Goal: Task Accomplishment & Management: Use online tool/utility

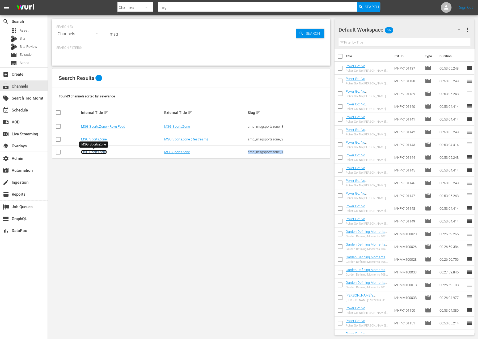
click at [89, 151] on link "MSG SportsZone" at bounding box center [94, 152] width 26 height 4
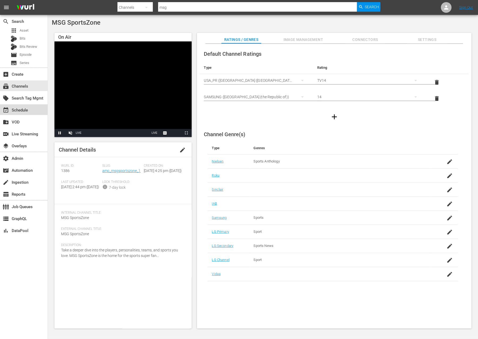
click at [37, 108] on div "event_available Schedule" at bounding box center [24, 109] width 48 height 11
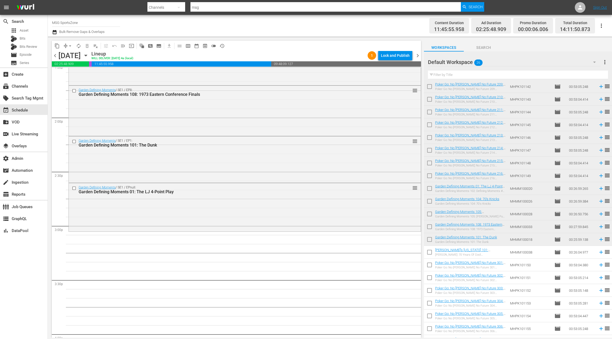
scroll to position [87, 0]
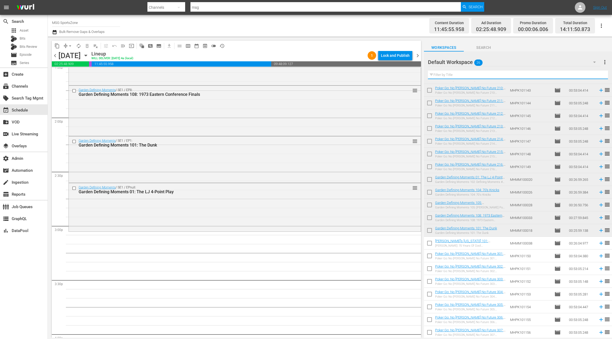
click at [466, 76] on input "text" at bounding box center [518, 75] width 180 height 8
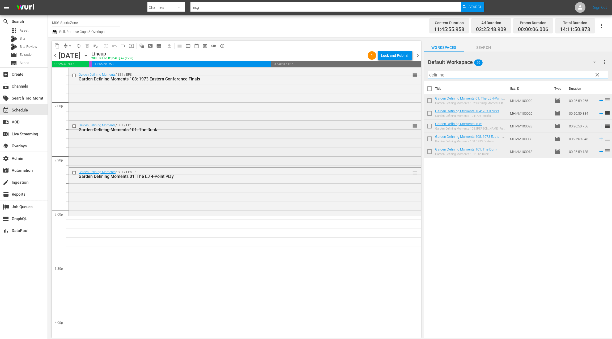
scroll to position [1505, 0]
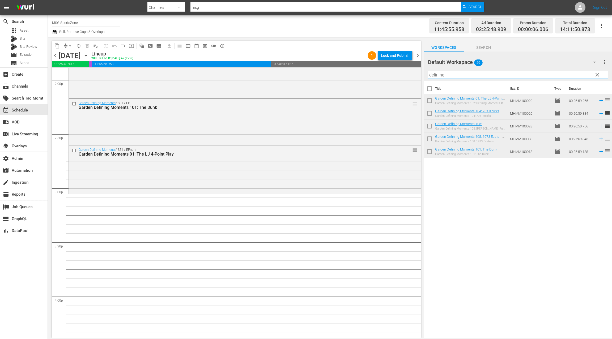
type input "defining"
click at [430, 113] on input "checkbox" at bounding box center [429, 114] width 11 height 11
checkbox input "true"
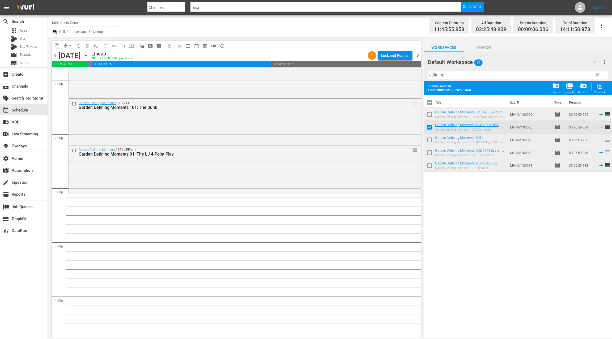
click at [431, 140] on input "checkbox" at bounding box center [429, 140] width 11 height 11
checkbox input "true"
drag, startPoint x: 431, startPoint y: 154, endPoint x: 430, endPoint y: 162, distance: 8.5
click at [431, 154] on input "checkbox" at bounding box center [429, 153] width 11 height 11
checkbox input "true"
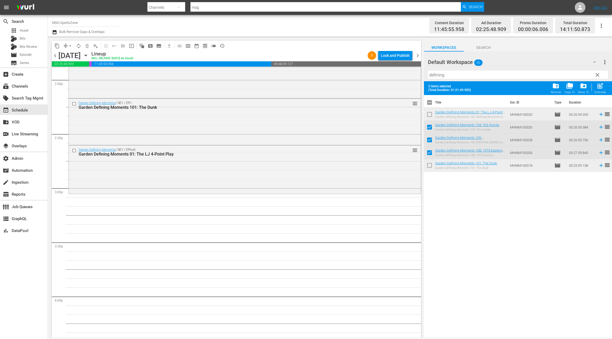
drag, startPoint x: 430, startPoint y: 166, endPoint x: 431, endPoint y: 163, distance: 2.8
click at [430, 166] on input "checkbox" at bounding box center [429, 166] width 11 height 11
checkbox input "true"
drag, startPoint x: 437, startPoint y: 125, endPoint x: 492, endPoint y: 2, distance: 134.9
drag, startPoint x: 418, startPoint y: 57, endPoint x: 323, endPoint y: 55, distance: 94.6
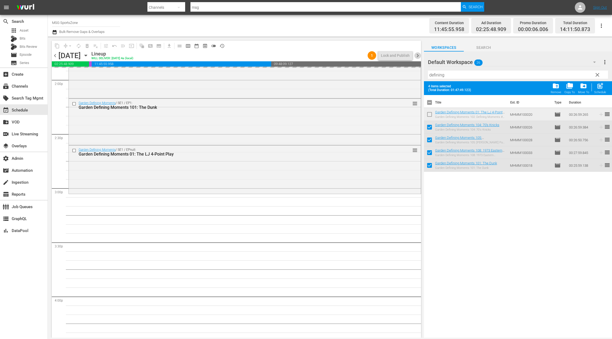
click at [417, 57] on span "chevron_right" at bounding box center [417, 55] width 7 height 7
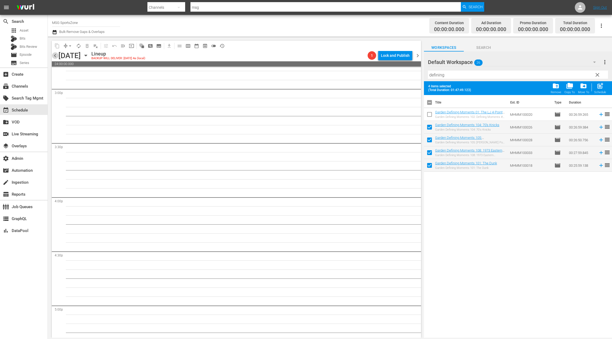
click at [56, 58] on span "chevron_left" at bounding box center [55, 55] width 7 height 7
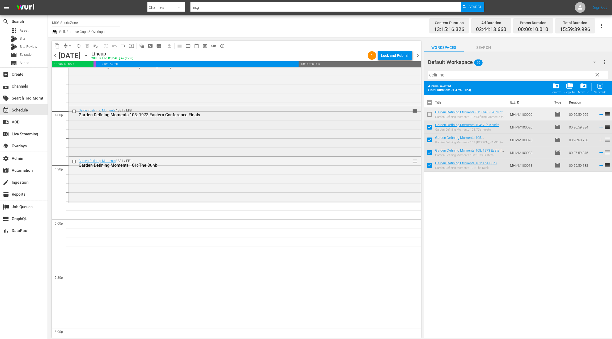
scroll to position [1766, 0]
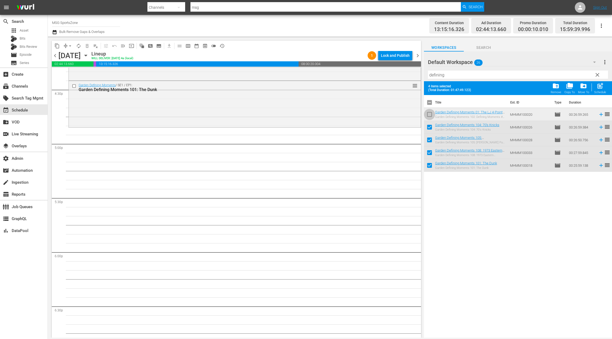
click at [431, 114] on input "checkbox" at bounding box center [429, 115] width 11 height 11
checkbox input "true"
click at [429, 152] on input "checkbox" at bounding box center [429, 153] width 11 height 11
checkbox input "false"
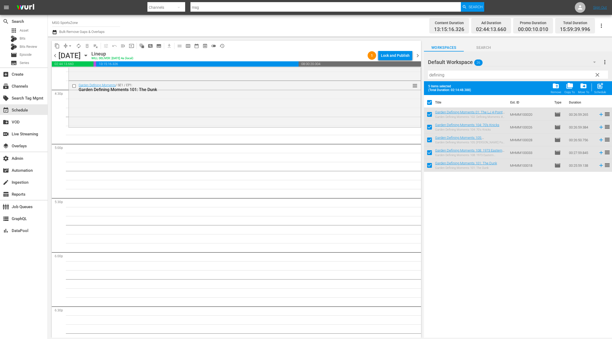
checkbox input "false"
click at [429, 167] on input "checkbox" at bounding box center [429, 166] width 11 height 11
checkbox input "false"
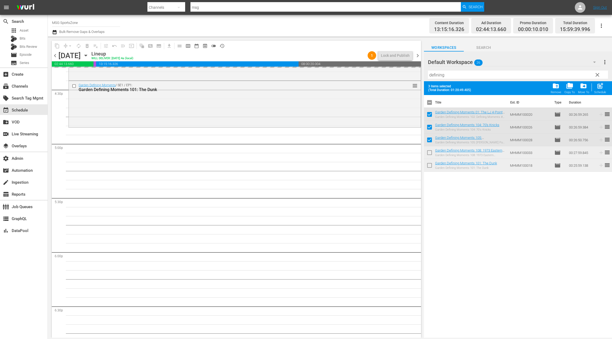
drag, startPoint x: 437, startPoint y: 114, endPoint x: 451, endPoint y: 5, distance: 110.0
click at [430, 101] on input "checkbox" at bounding box center [429, 103] width 11 height 11
checkbox input "true"
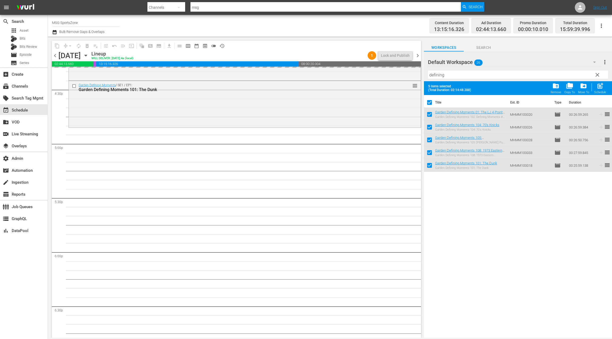
drag, startPoint x: 430, startPoint y: 101, endPoint x: 434, endPoint y: 101, distance: 4.5
click at [430, 101] on input "checkbox" at bounding box center [429, 103] width 11 height 11
checkbox input "false"
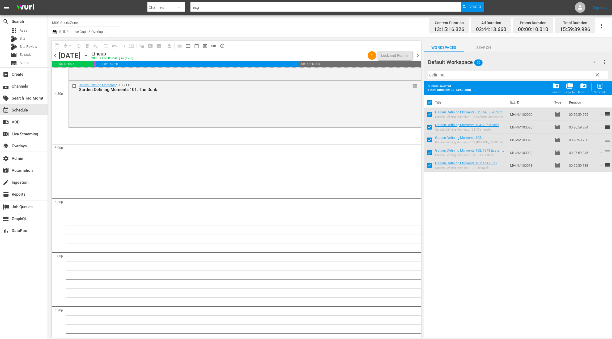
checkbox input "false"
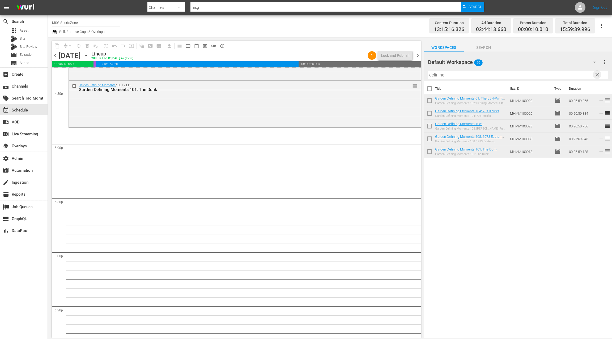
click at [477, 77] on span "clear" at bounding box center [597, 75] width 6 height 6
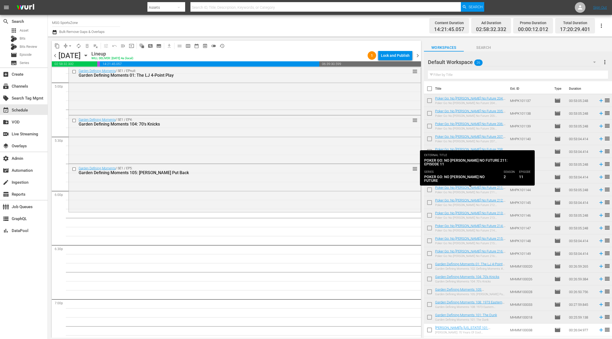
scroll to position [87, 0]
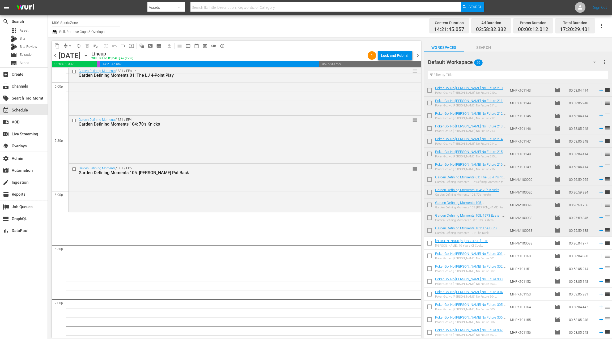
click at [430, 245] on input "checkbox" at bounding box center [429, 244] width 11 height 11
checkbox input "true"
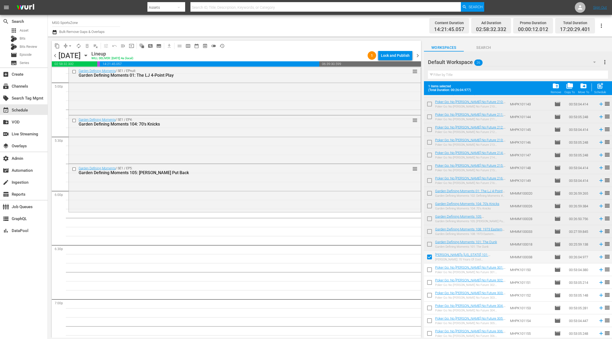
drag, startPoint x: 429, startPoint y: 268, endPoint x: 429, endPoint y: 276, distance: 7.2
click at [429, 268] on input "checkbox" at bounding box center [429, 270] width 11 height 11
checkbox input "true"
drag, startPoint x: 429, startPoint y: 282, endPoint x: 436, endPoint y: 273, distance: 11.4
click at [429, 282] on input "checkbox" at bounding box center [429, 283] width 11 height 11
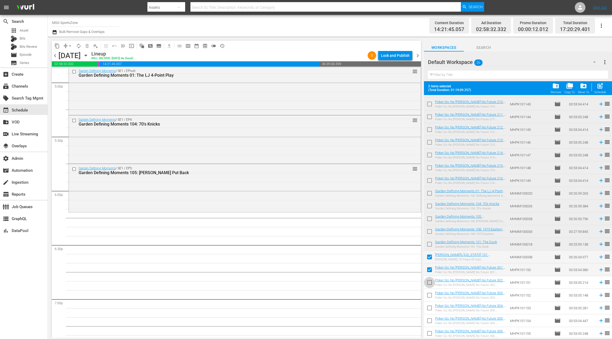
checkbox input "true"
drag, startPoint x: 430, startPoint y: 282, endPoint x: 429, endPoint y: 285, distance: 3.3
click at [430, 282] on input "checkbox" at bounding box center [429, 282] width 11 height 11
checkbox input "true"
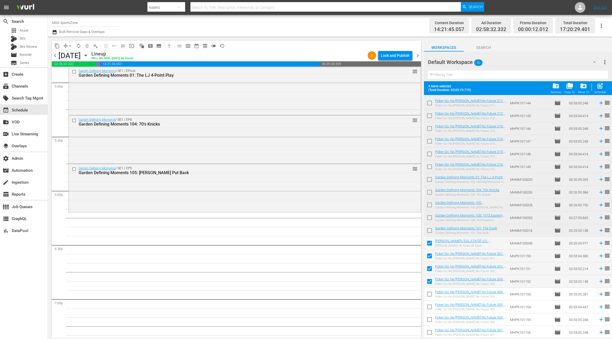
drag, startPoint x: 429, startPoint y: 296, endPoint x: 429, endPoint y: 301, distance: 4.8
click at [429, 296] on input "checkbox" at bounding box center [429, 295] width 11 height 11
checkbox input "true"
click at [429, 310] on input "checkbox" at bounding box center [429, 307] width 11 height 11
checkbox input "true"
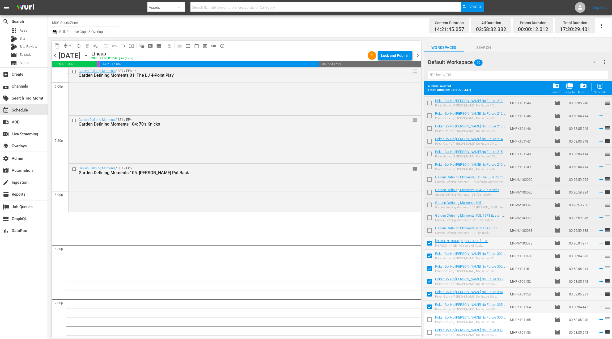
click at [430, 320] on input "checkbox" at bounding box center [429, 320] width 11 height 11
checkbox input "true"
drag, startPoint x: 430, startPoint y: 333, endPoint x: 439, endPoint y: 320, distance: 15.6
click at [429, 333] on input "checkbox" at bounding box center [429, 333] width 11 height 11
checkbox input "true"
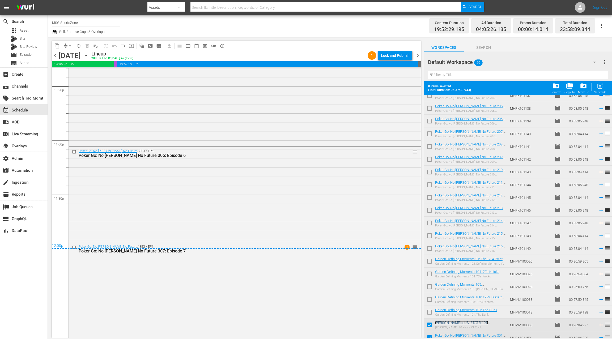
scroll to position [0, 0]
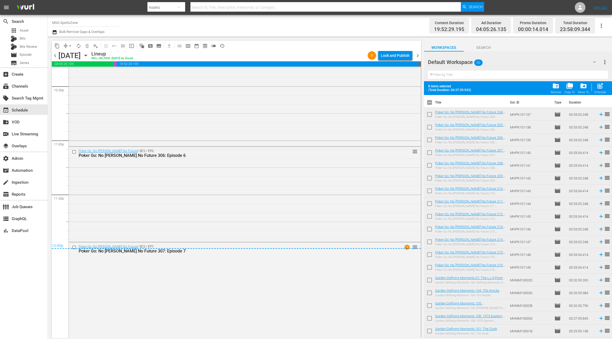
drag, startPoint x: 443, startPoint y: 241, endPoint x: 523, endPoint y: 1, distance: 252.6
click at [30, 57] on span "Episode" at bounding box center [26, 54] width 12 height 5
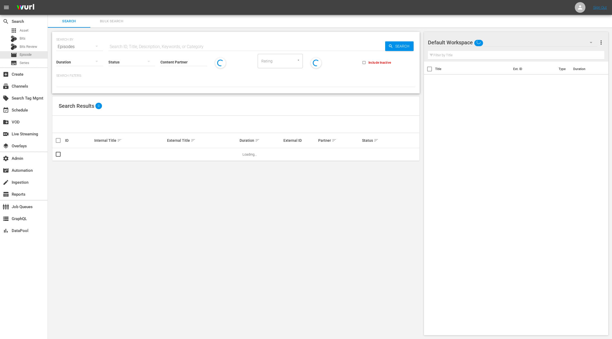
click at [107, 24] on span "Bulk Search" at bounding box center [111, 21] width 36 height 6
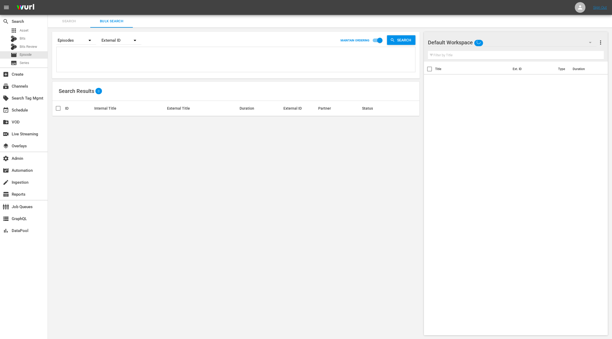
click at [109, 61] on textarea at bounding box center [236, 60] width 357 height 24
paste textarea "64526890 64526889 64526888 64526887 64526886 64526885 64526884 64526883 6452688…"
type textarea "64526890 64526889 64526888 64526887 64526886 64526885 64526884 64526883 6452688…"
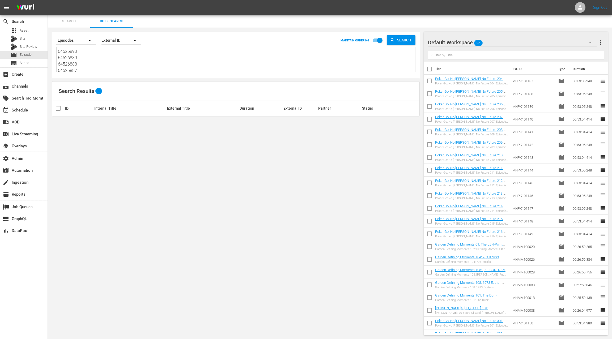
scroll to position [0, 0]
type textarea "64526890 64526889 64526888 64526887 64526886 64526885 64526884 64526883 6452688…"
click at [117, 41] on div "External ID" at bounding box center [121, 40] width 40 height 15
drag, startPoint x: 119, startPoint y: 64, endPoint x: 126, endPoint y: 65, distance: 6.7
click at [120, 64] on div "Wurl ID" at bounding box center [118, 63] width 21 height 8
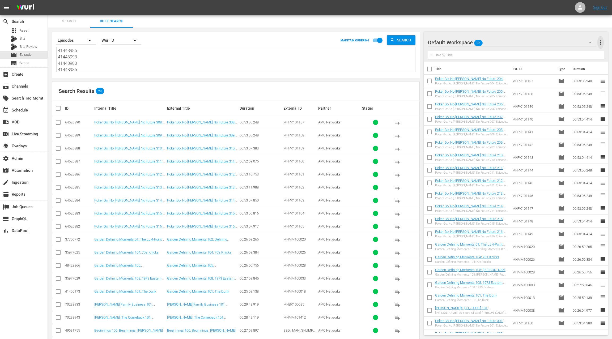
drag, startPoint x: 602, startPoint y: 44, endPoint x: 592, endPoint y: 45, distance: 10.1
click at [602, 44] on span "more_vert" at bounding box center [600, 42] width 6 height 6
click at [574, 50] on div "Clear All Workspace Items" at bounding box center [566, 53] width 62 height 10
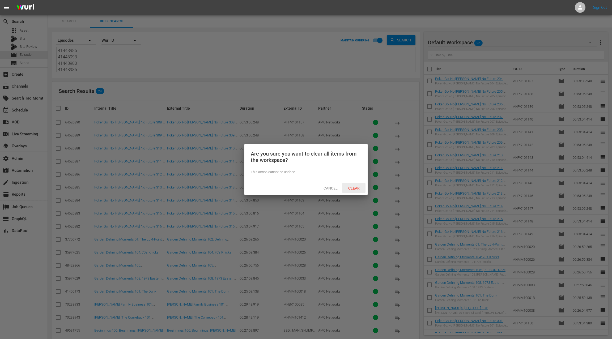
click at [352, 186] on span "Clear" at bounding box center [354, 188] width 20 height 4
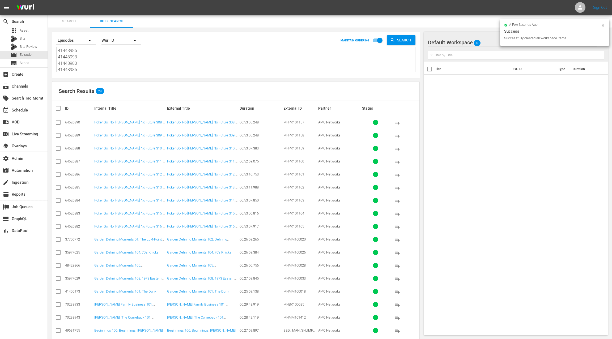
click at [54, 107] on th at bounding box center [58, 108] width 12 height 15
click at [59, 108] on input "checkbox" at bounding box center [60, 108] width 11 height 6
checkbox input "true"
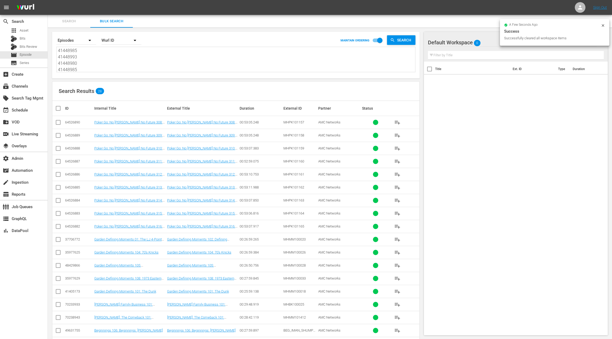
checkbox input "true"
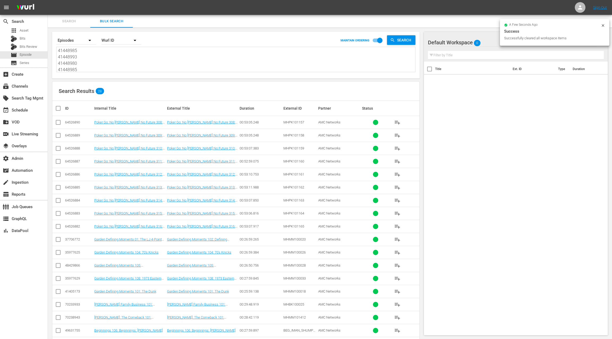
checkbox input "true"
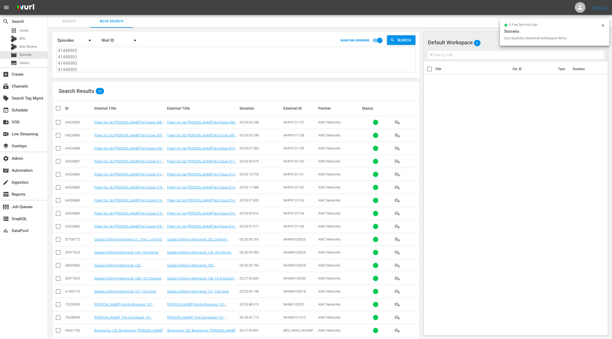
checkbox input "true"
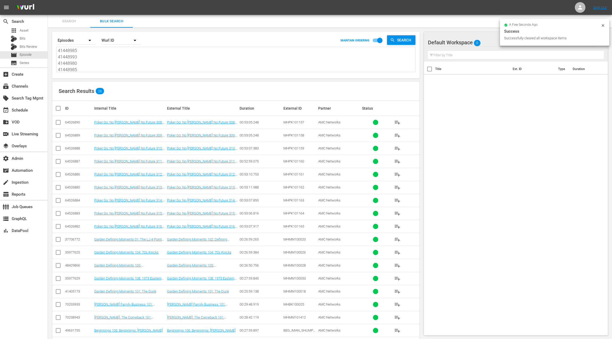
checkbox input "true"
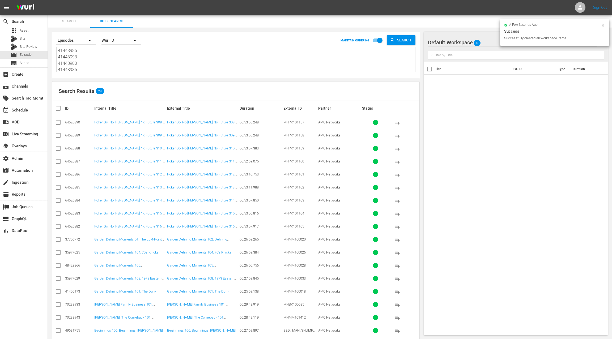
checkbox input "true"
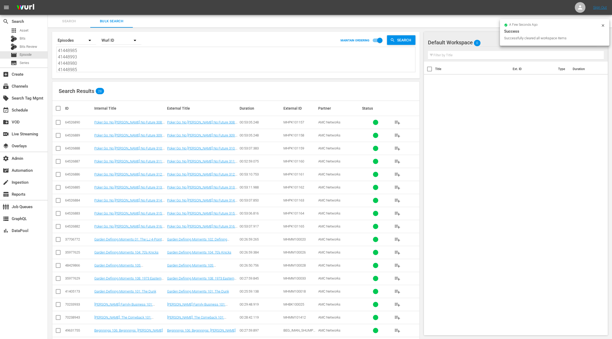
checkbox input "true"
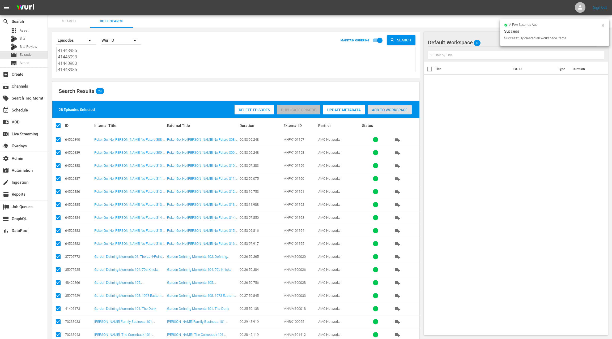
click at [377, 110] on span "Add to Workspace" at bounding box center [390, 110] width 44 height 4
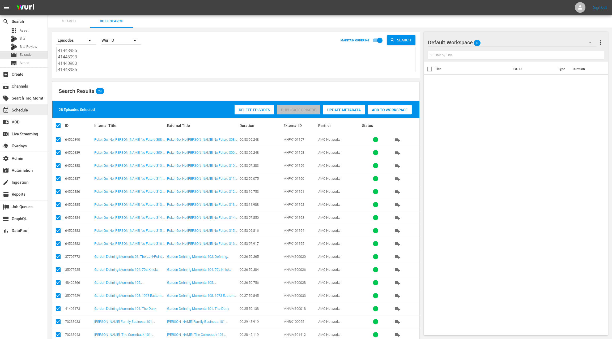
click at [27, 109] on div "event_available Schedule" at bounding box center [15, 109] width 30 height 5
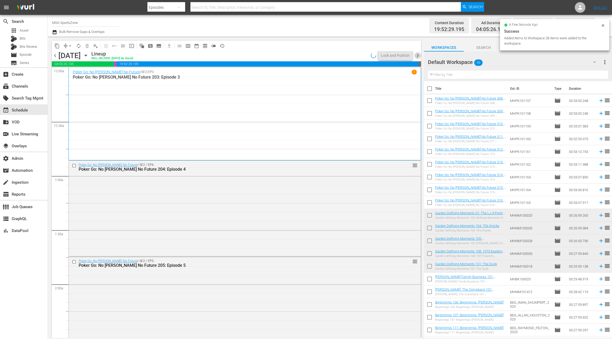
click at [417, 56] on span "chevron_right" at bounding box center [417, 55] width 7 height 7
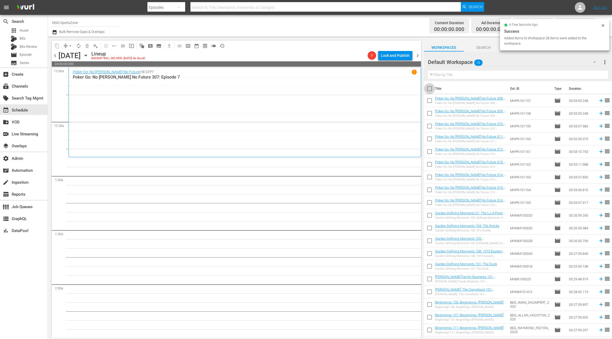
click at [430, 89] on input "checkbox" at bounding box center [429, 89] width 11 height 11
checkbox input "true"
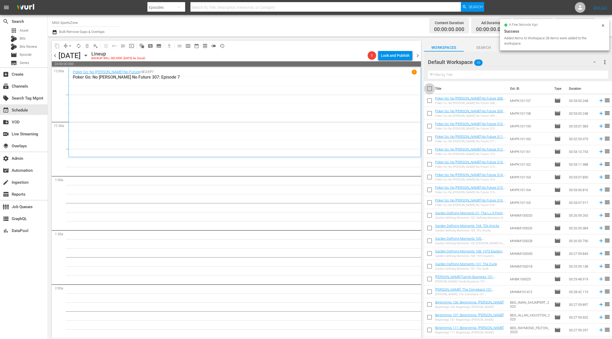
checkbox input "true"
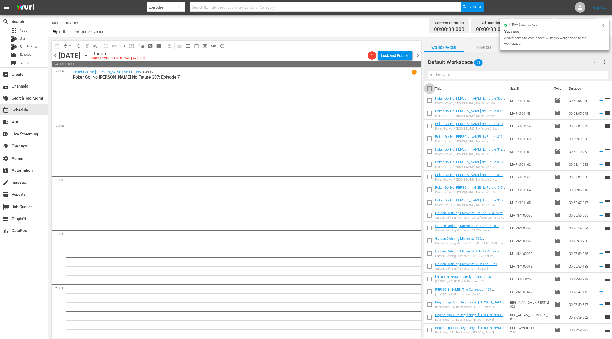
checkbox input "true"
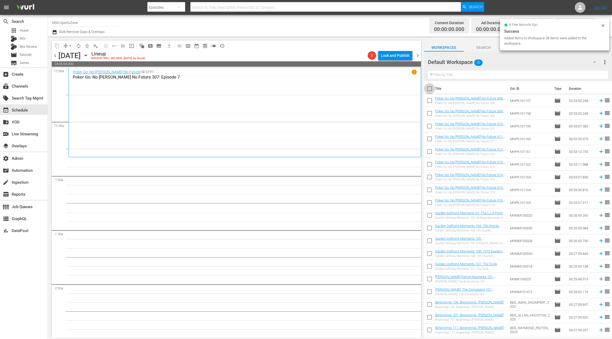
checkbox input "true"
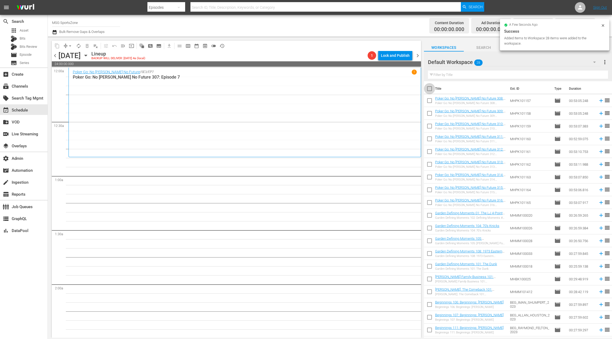
checkbox input "true"
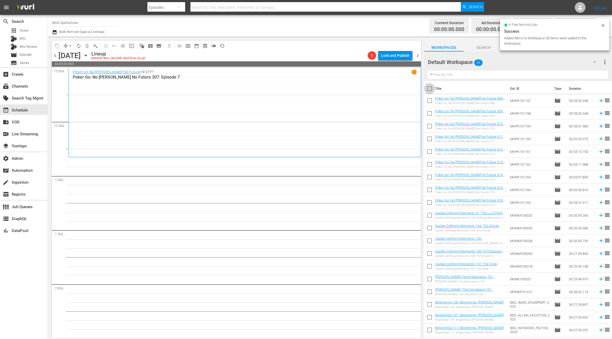
checkbox input "true"
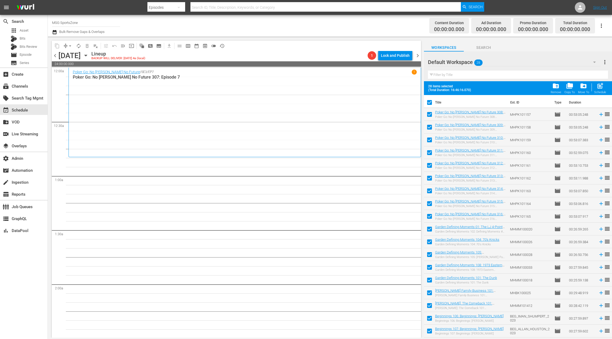
click at [431, 104] on input "checkbox" at bounding box center [429, 103] width 11 height 11
checkbox input "false"
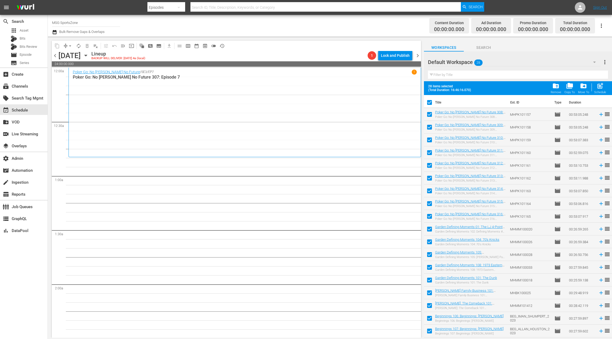
checkbox input "false"
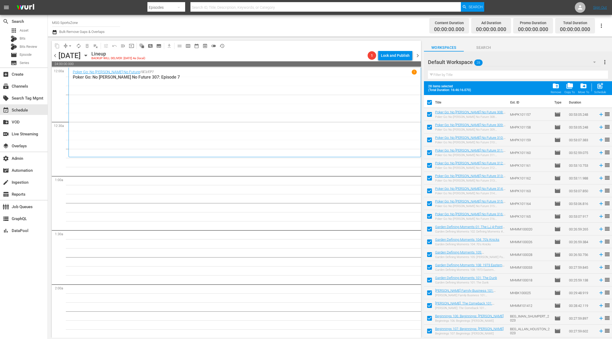
checkbox input "false"
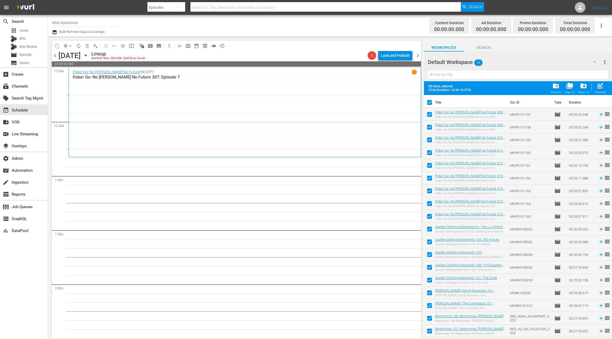
checkbox input "false"
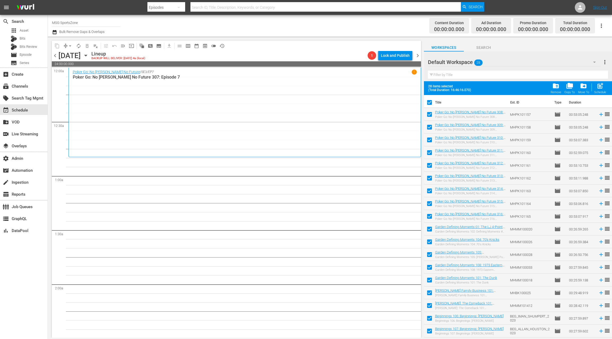
checkbox input "false"
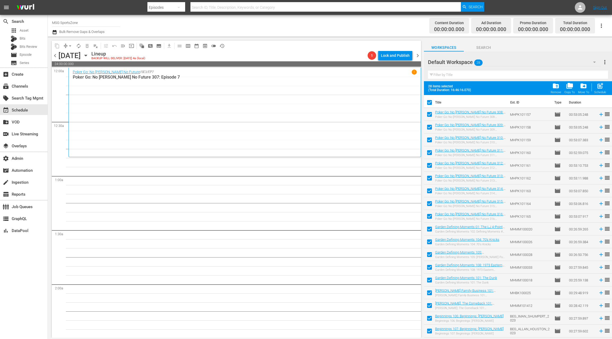
checkbox input "false"
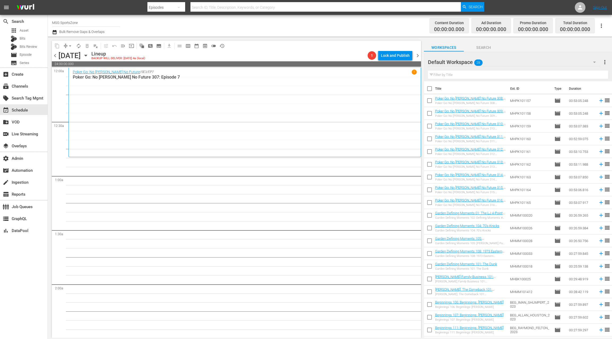
click at [437, 72] on input "text" at bounding box center [518, 75] width 180 height 8
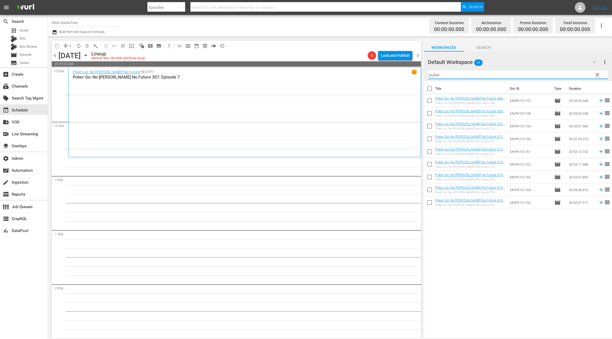
type input "poker"
click at [430, 89] on input "checkbox" at bounding box center [429, 89] width 11 height 11
checkbox input "true"
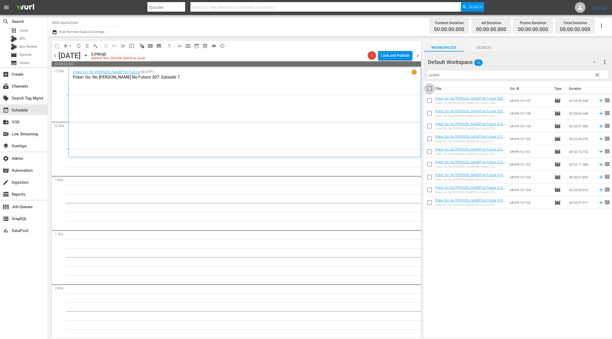
checkbox input "true"
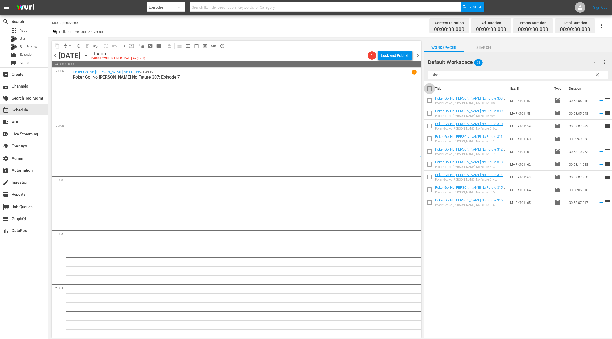
checkbox input "true"
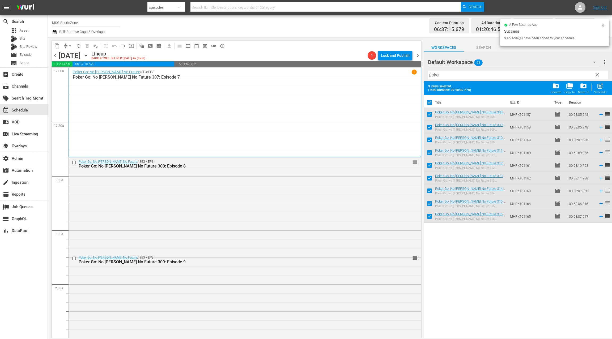
click at [435, 75] on input "poker" at bounding box center [518, 75] width 180 height 8
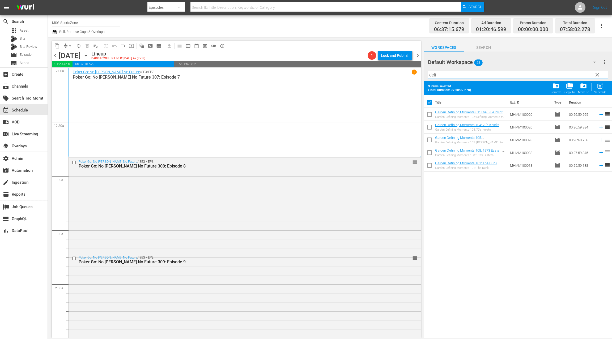
type input "defi"
click at [430, 101] on input "checkbox" at bounding box center [429, 103] width 11 height 11
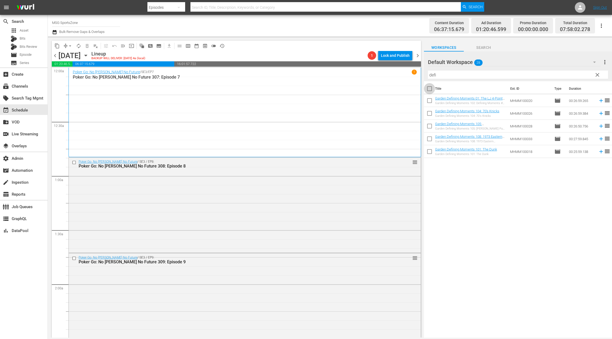
click at [430, 91] on input "checkbox" at bounding box center [429, 89] width 11 height 11
checkbox input "true"
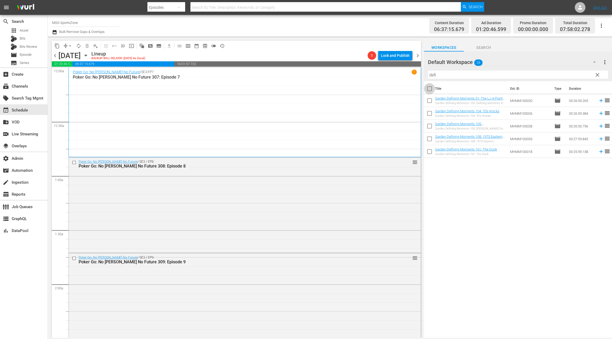
checkbox input "true"
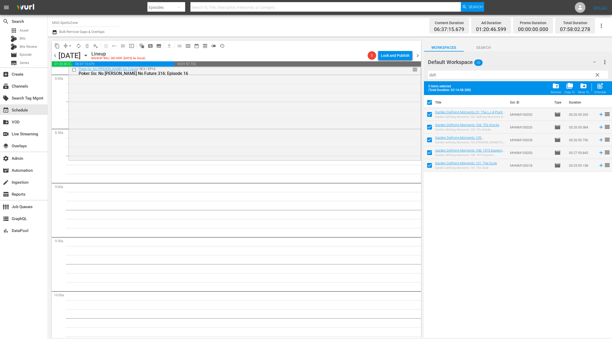
scroll to position [924, 0]
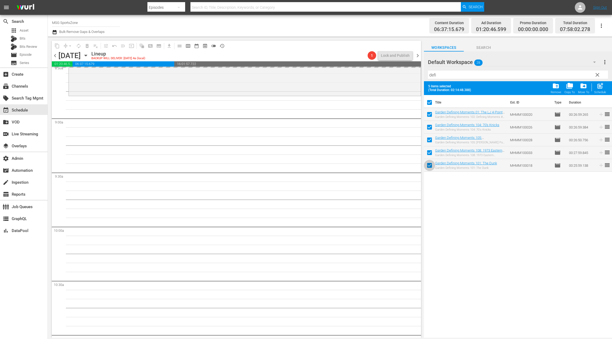
click at [430, 166] on input "checkbox" at bounding box center [429, 166] width 11 height 11
checkbox input "false"
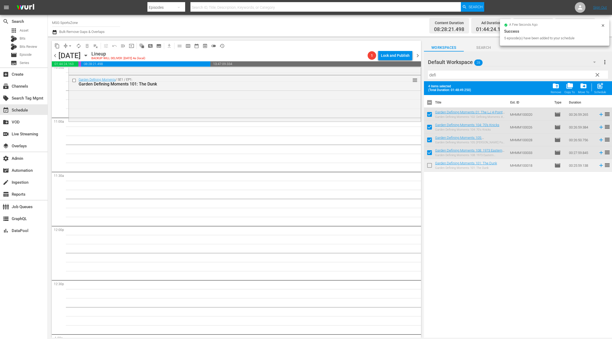
scroll to position [1151, 0]
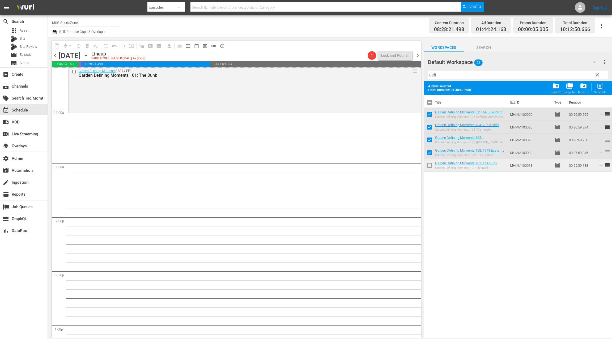
drag, startPoint x: 440, startPoint y: 112, endPoint x: 488, endPoint y: 2, distance: 119.7
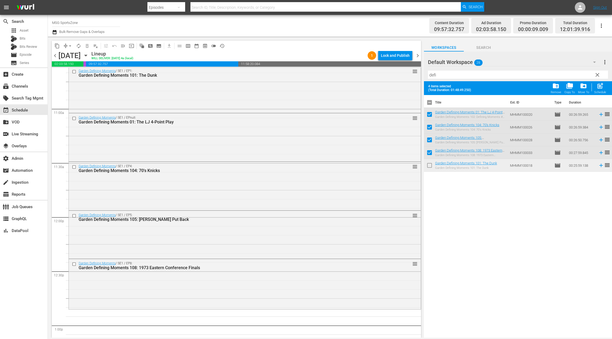
click at [429, 102] on input "checkbox" at bounding box center [429, 103] width 11 height 11
checkbox input "true"
click at [429, 102] on input "checkbox" at bounding box center [429, 103] width 11 height 11
checkbox input "false"
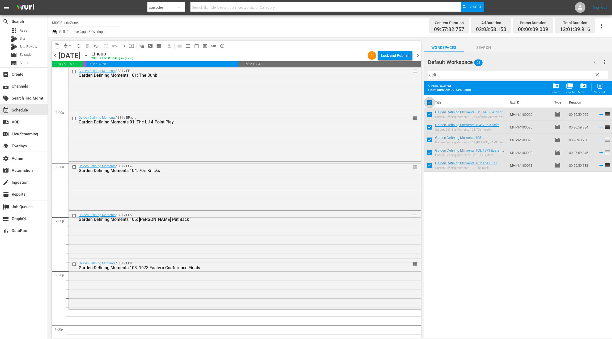
checkbox input "false"
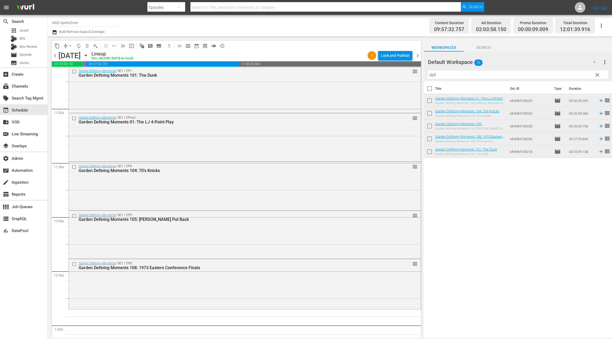
click at [597, 75] on span "clear" at bounding box center [597, 75] width 6 height 6
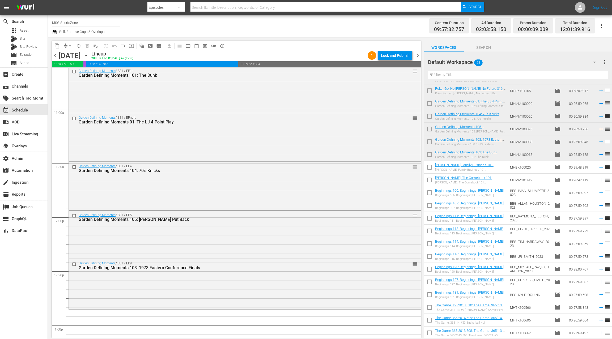
scroll to position [112, 0]
click at [430, 167] on input "checkbox" at bounding box center [429, 167] width 11 height 11
checkbox input "true"
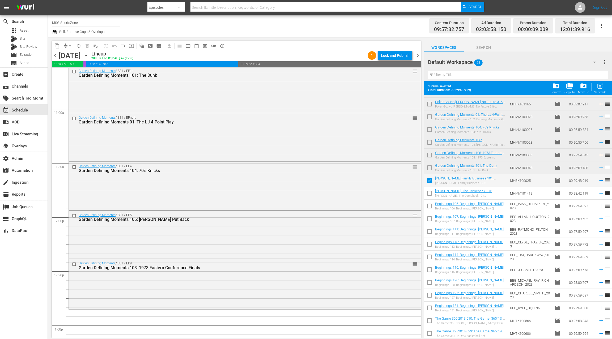
click at [429, 194] on input "checkbox" at bounding box center [429, 194] width 11 height 11
checkbox input "true"
click at [429, 218] on input "checkbox" at bounding box center [429, 219] width 11 height 11
click at [429, 219] on input "checkbox" at bounding box center [429, 219] width 11 height 11
checkbox input "false"
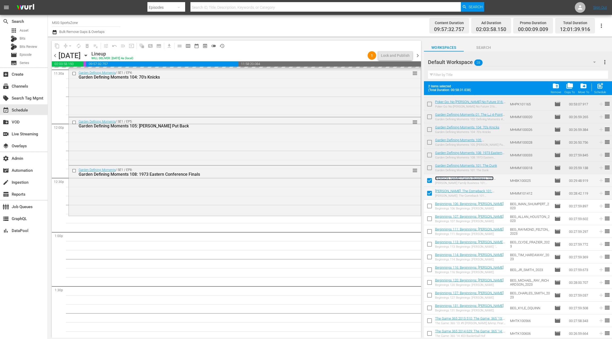
scroll to position [0, 0]
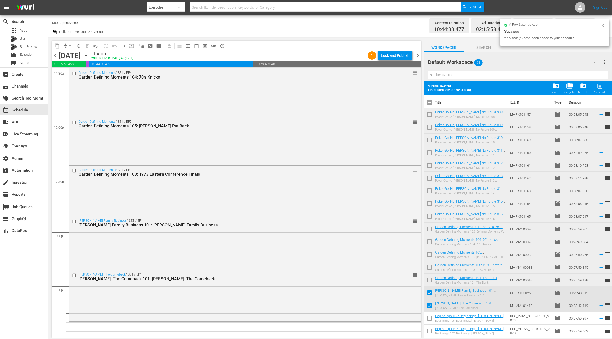
click at [430, 102] on input "checkbox" at bounding box center [429, 103] width 11 height 11
checkbox input "true"
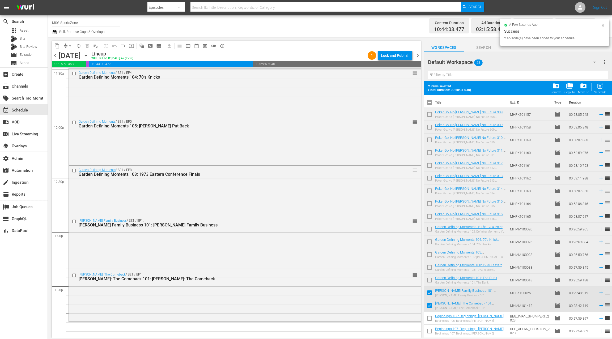
checkbox input "true"
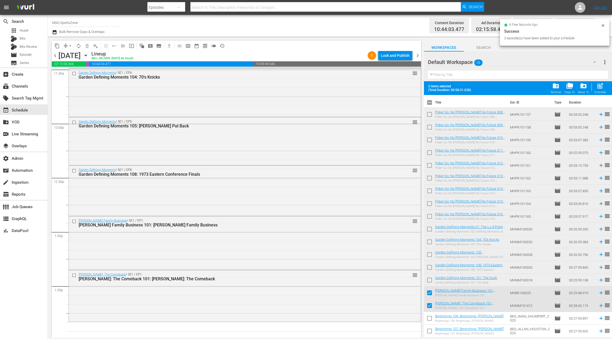
checkbox input "true"
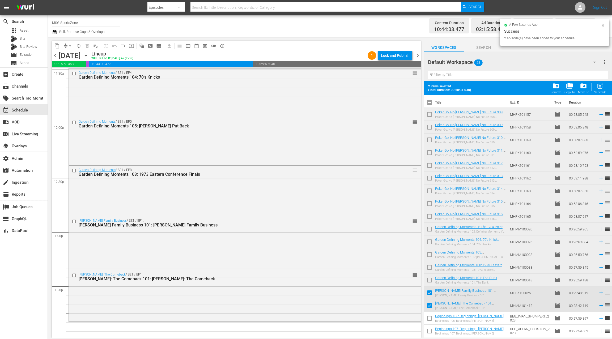
checkbox input "true"
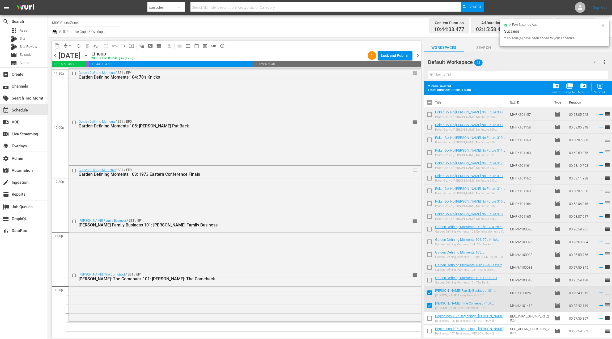
checkbox input "true"
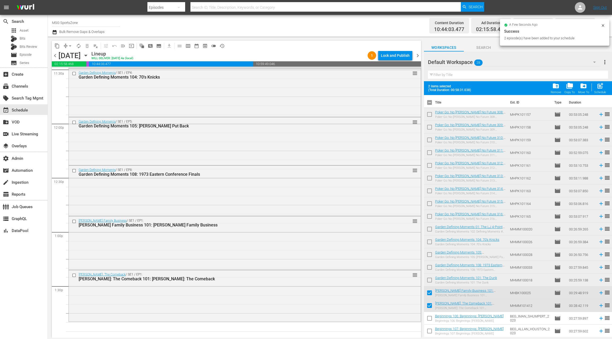
checkbox input "true"
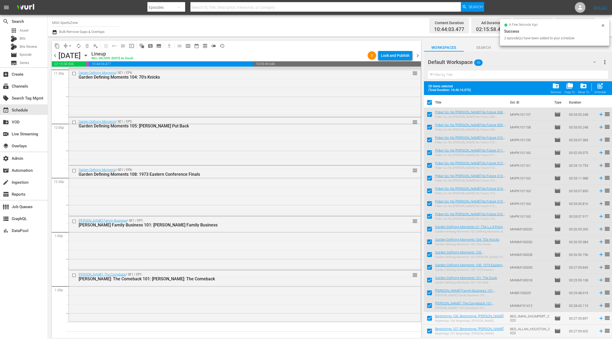
click at [430, 102] on input "checkbox" at bounding box center [429, 103] width 11 height 11
checkbox input "false"
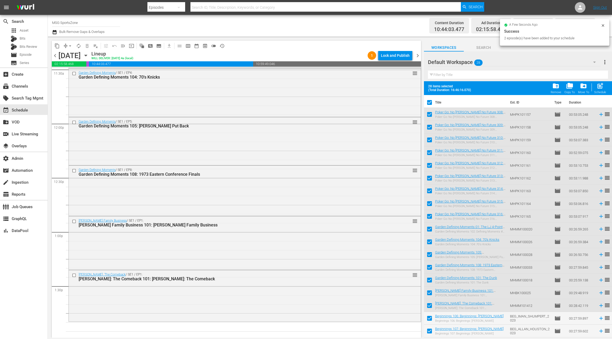
checkbox input "false"
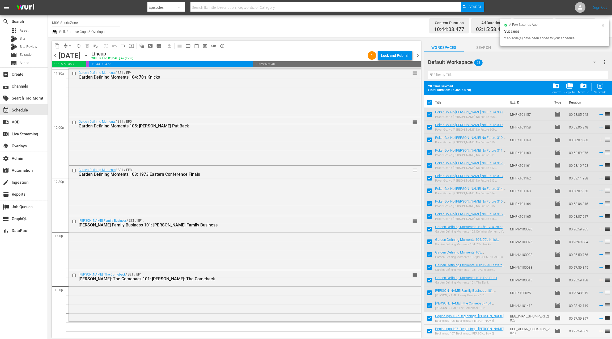
checkbox input "false"
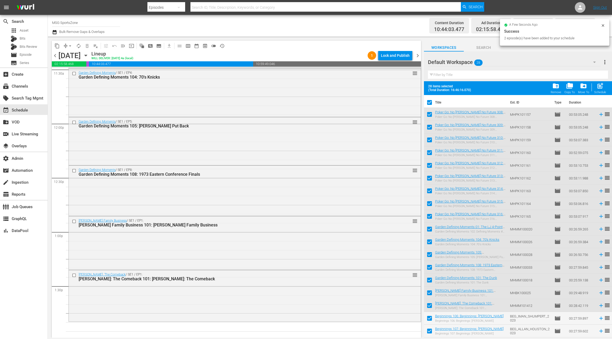
checkbox input "false"
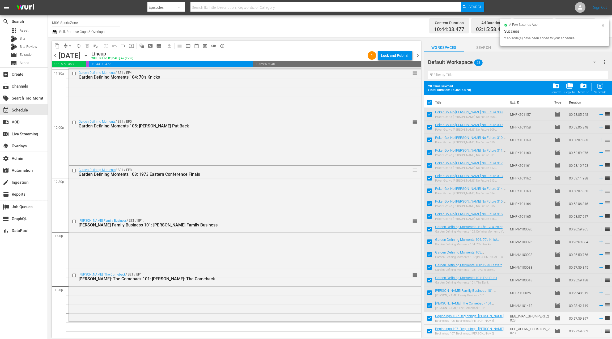
checkbox input "false"
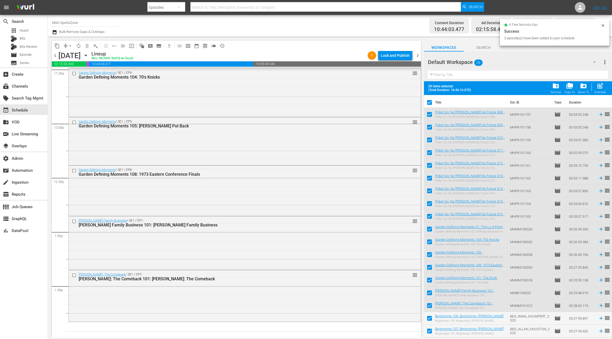
checkbox input "false"
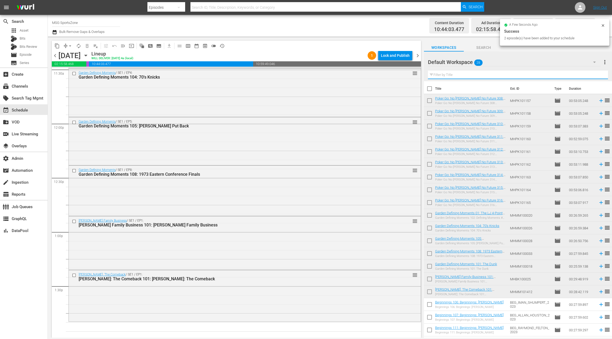
click at [438, 76] on input "text" at bounding box center [518, 75] width 180 height 8
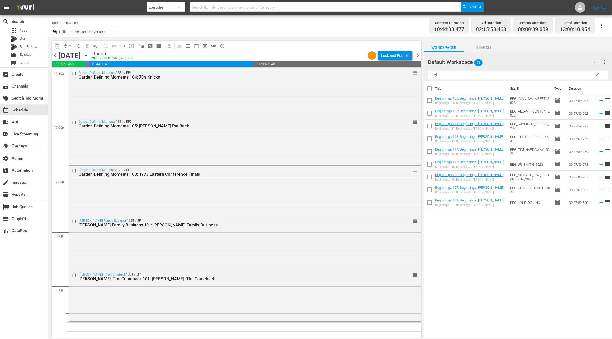
type input "begi"
click at [430, 89] on input "checkbox" at bounding box center [429, 89] width 11 height 11
checkbox input "true"
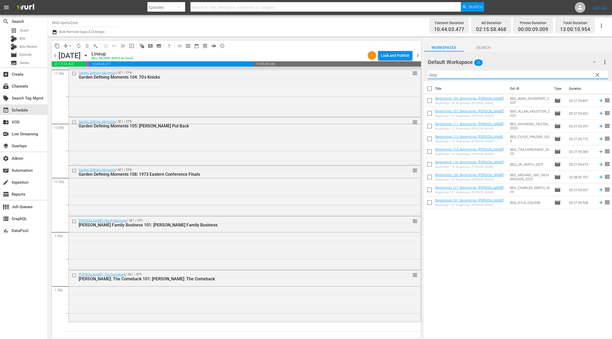
checkbox input "true"
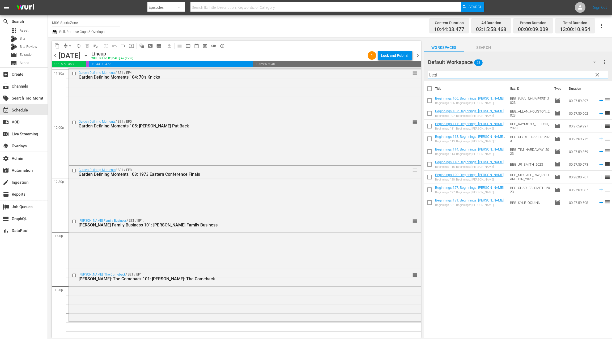
checkbox input "true"
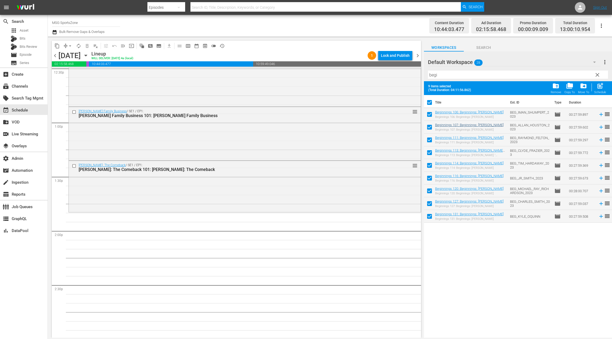
scroll to position [1359, 0]
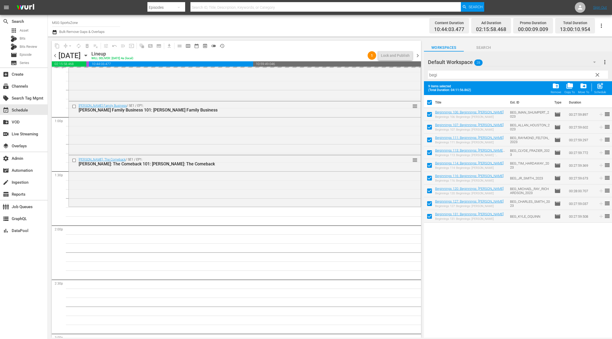
click at [430, 102] on input "checkbox" at bounding box center [429, 103] width 11 height 11
checkbox input "false"
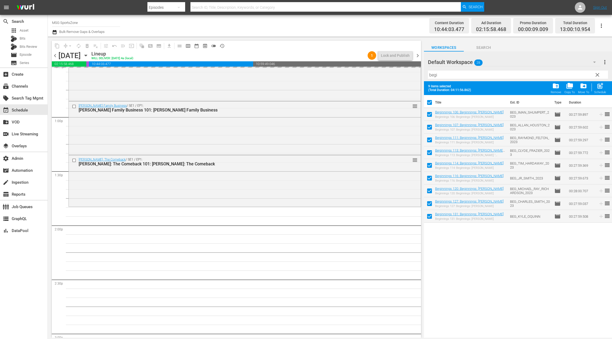
checkbox input "false"
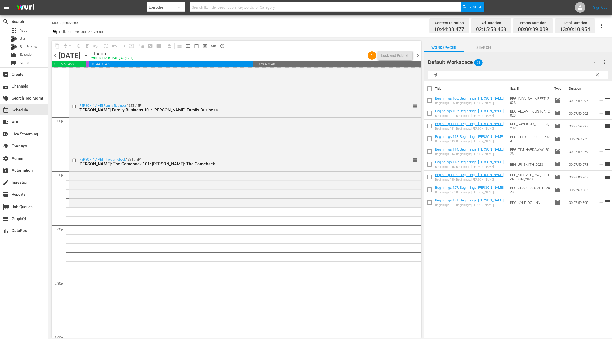
click at [430, 102] on input "checkbox" at bounding box center [429, 101] width 11 height 11
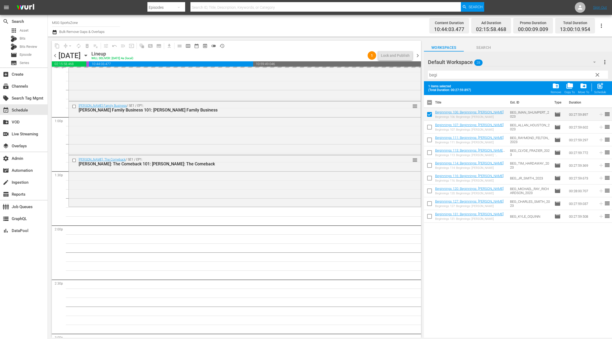
click at [430, 102] on input "checkbox" at bounding box center [429, 103] width 11 height 11
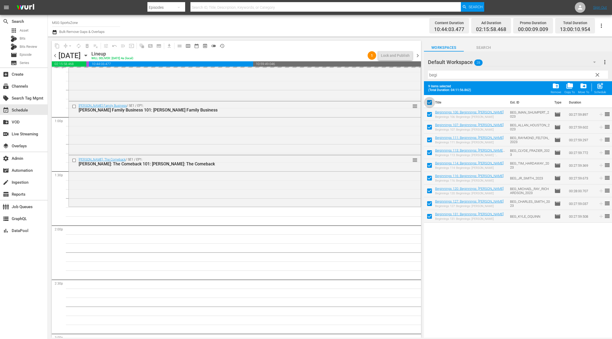
click at [431, 100] on input "checkbox" at bounding box center [429, 103] width 11 height 11
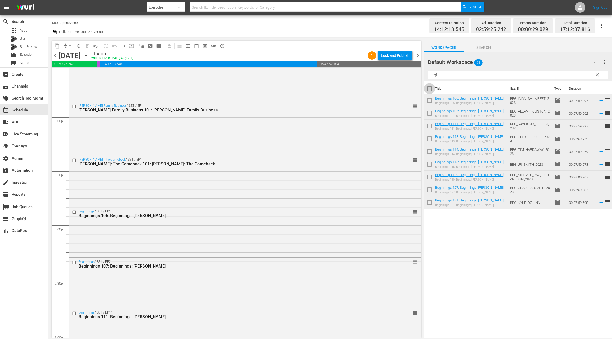
click at [430, 88] on input "checkbox" at bounding box center [429, 89] width 11 height 11
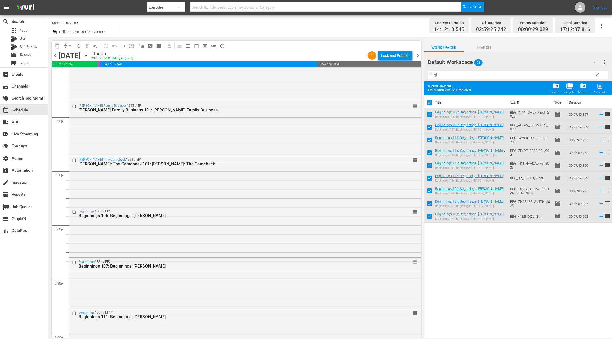
click at [430, 88] on span "(Total Duration: 04:11:56.862)" at bounding box center [450, 90] width 45 height 4
drag, startPoint x: 439, startPoint y: 75, endPoint x: 419, endPoint y: 76, distance: 20.5
click at [419, 76] on div "content_copy compress arrow_drop_down autorenew_outlined delete_forever_outline…" at bounding box center [330, 187] width 564 height 301
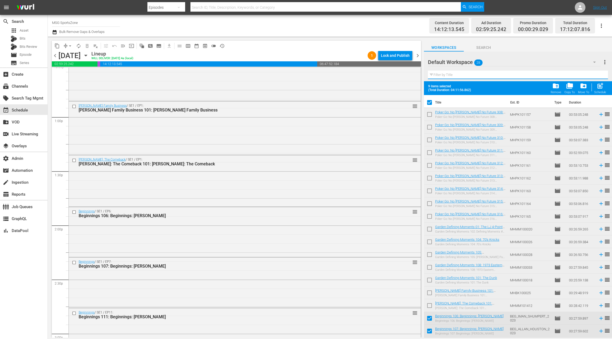
click at [430, 101] on input "checkbox" at bounding box center [429, 103] width 11 height 11
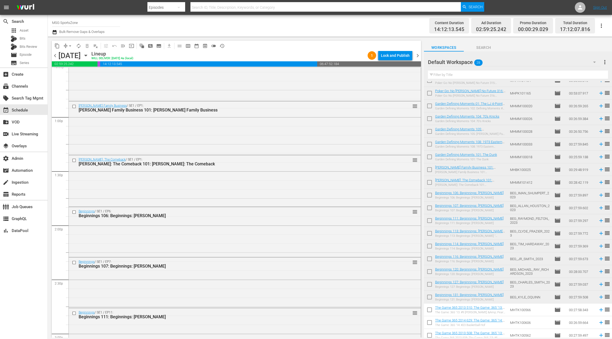
scroll to position [112, 0]
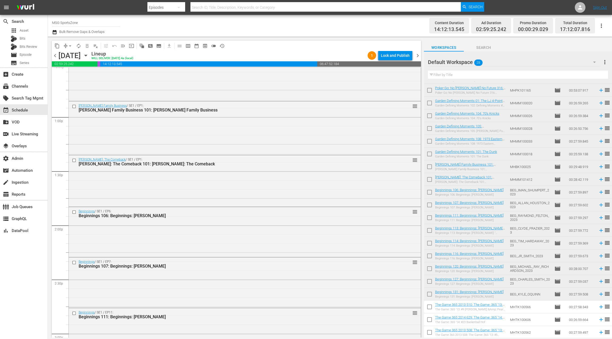
click at [441, 74] on input "text" at bounding box center [518, 75] width 180 height 8
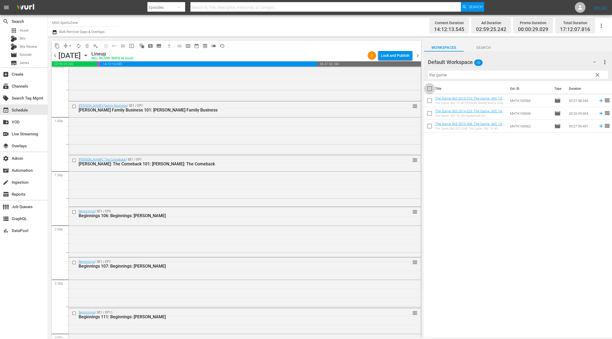
click at [432, 88] on input "checkbox" at bounding box center [429, 89] width 11 height 11
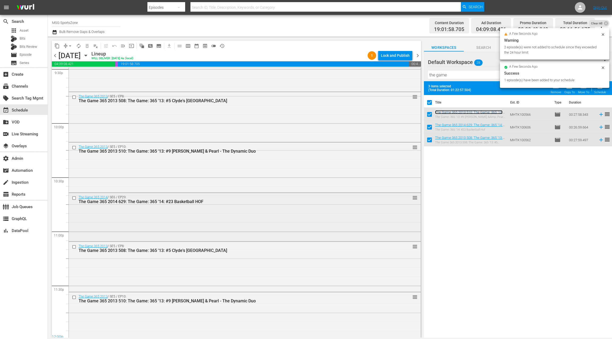
scroll to position [2333, 0]
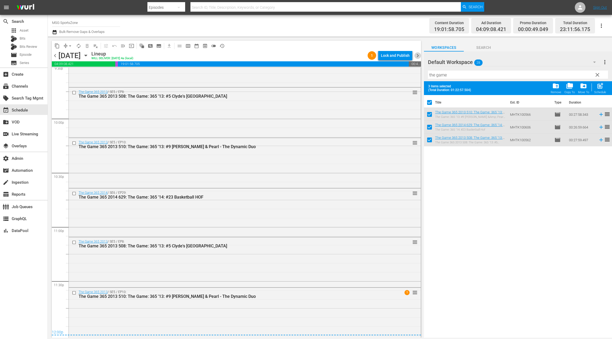
click at [418, 56] on span "chevron_right" at bounding box center [417, 55] width 7 height 7
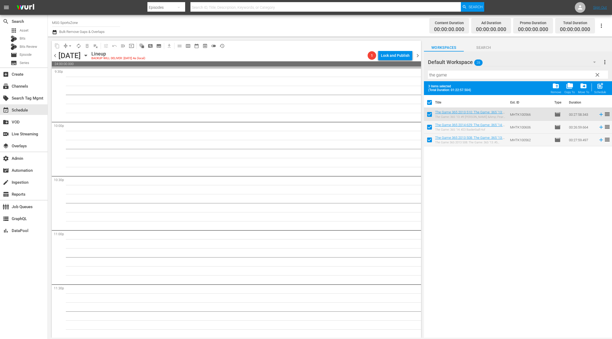
scroll to position [2330, 0]
click at [431, 106] on input "checkbox" at bounding box center [429, 103] width 11 height 11
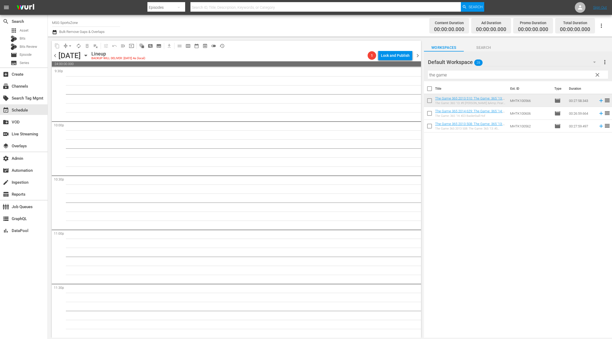
click at [429, 114] on input "checkbox" at bounding box center [429, 114] width 11 height 11
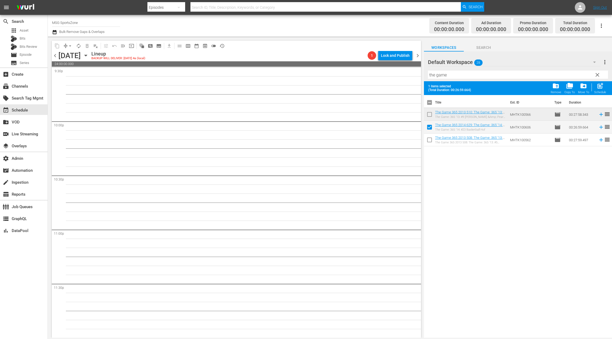
click at [429, 140] on input "checkbox" at bounding box center [429, 140] width 11 height 11
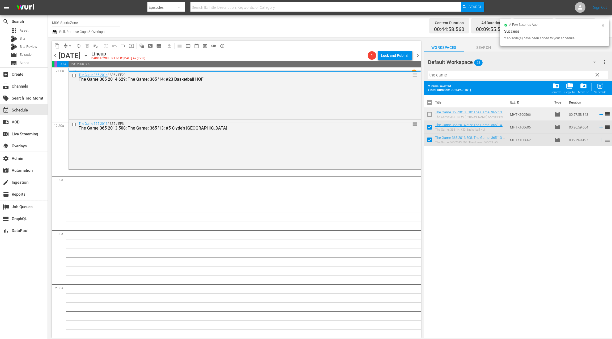
drag, startPoint x: 439, startPoint y: 125, endPoint x: 432, endPoint y: 1, distance: 123.7
click at [56, 57] on span "chevron_left" at bounding box center [55, 55] width 7 height 7
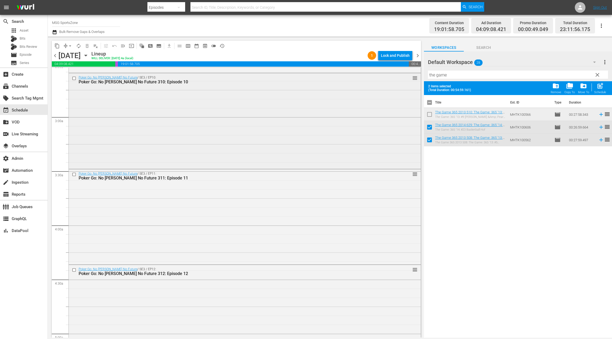
scroll to position [343, 0]
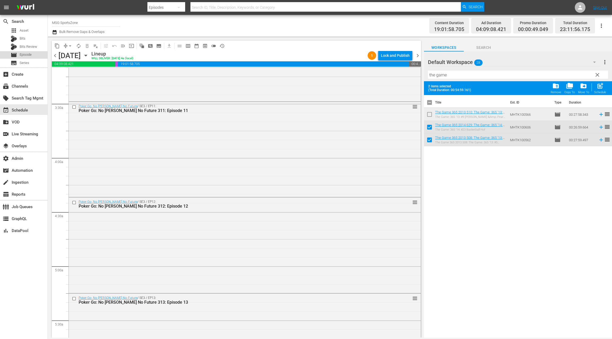
click at [32, 54] on div "movie Episode" at bounding box center [24, 54] width 48 height 7
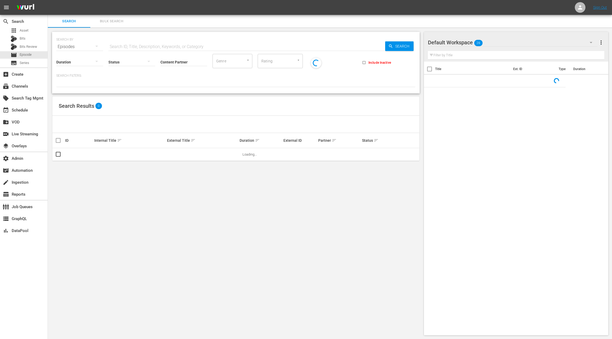
click at [115, 18] on button "Bulk Search" at bounding box center [111, 21] width 42 height 13
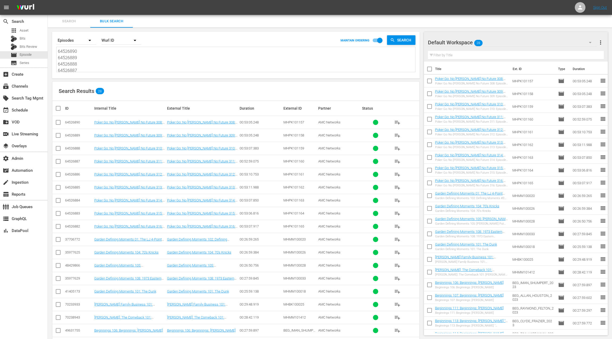
click at [111, 63] on textarea "64526890 64526889 64526888 64526887 64526886 64526885 64526884 64526883 6452688…" at bounding box center [236, 60] width 357 height 24
paste textarea "[DATE] MSG Live Events.docx"
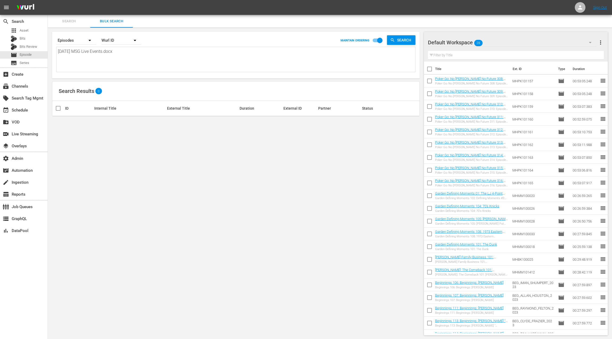
click at [64, 52] on textarea "[DATE] MSG Live Events.docx" at bounding box center [236, 60] width 357 height 24
drag, startPoint x: 64, startPoint y: 52, endPoint x: 145, endPoint y: 53, distance: 81.3
click at [145, 53] on textarea "[DATE] MSG Live Events.docx" at bounding box center [236, 60] width 357 height 24
click at [106, 57] on textarea at bounding box center [236, 60] width 357 height 24
paste textarea "41448980 41448985 41448993 41448980 41448985 41448993 41448980 41448985 4144899…"
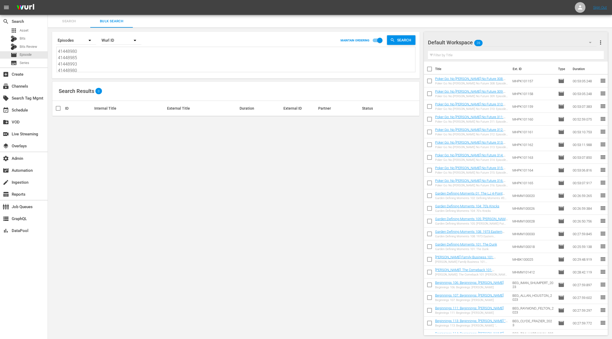
scroll to position [0, 0]
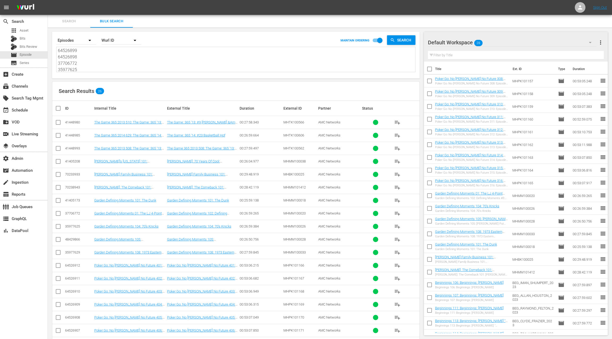
click at [599, 42] on span "more_vert" at bounding box center [600, 42] width 6 height 6
drag, startPoint x: 570, startPoint y: 53, endPoint x: 402, endPoint y: 127, distance: 184.1
click at [570, 53] on div "Clear All Workspace Items" at bounding box center [566, 53] width 62 height 10
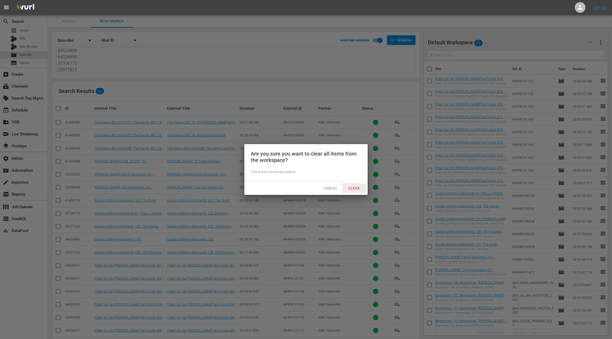
click at [354, 189] on span "Clear" at bounding box center [354, 188] width 20 height 4
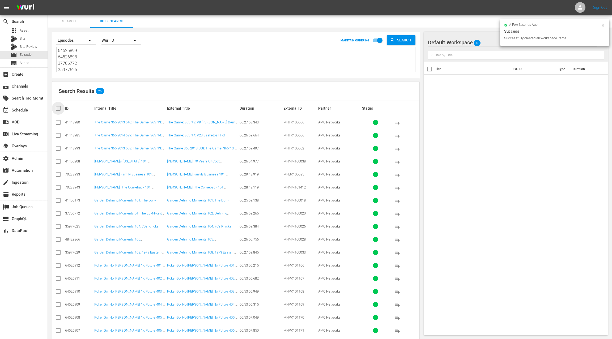
click at [58, 110] on input "checkbox" at bounding box center [60, 108] width 11 height 6
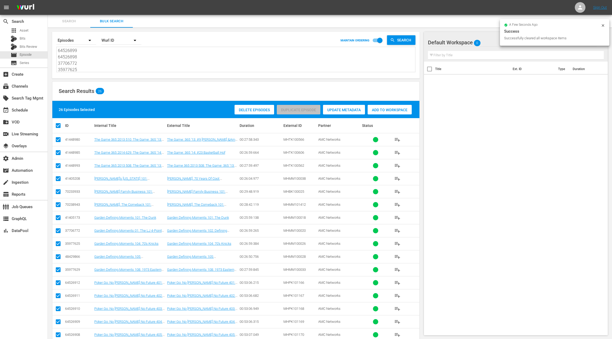
click at [376, 113] on div "Add to Workspace" at bounding box center [390, 110] width 44 height 10
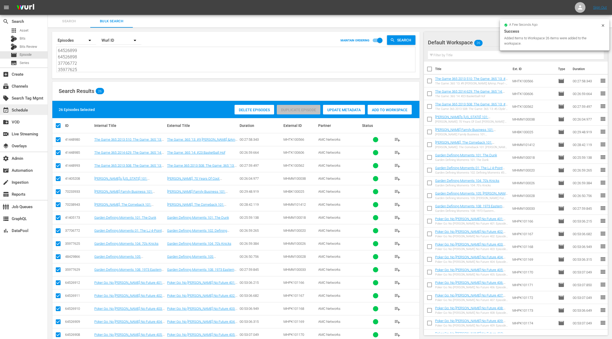
click at [34, 110] on div "event_available Schedule" at bounding box center [24, 109] width 48 height 11
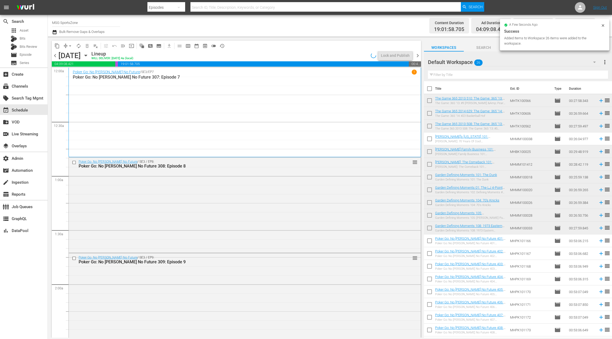
click at [430, 89] on input "checkbox" at bounding box center [429, 89] width 11 height 11
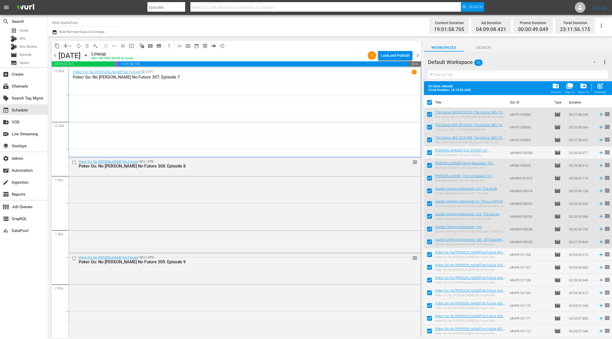
click at [418, 58] on span "chevron_right" at bounding box center [417, 55] width 7 height 7
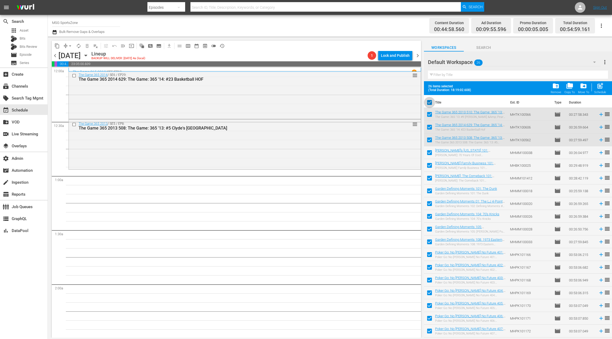
click at [431, 104] on input "checkbox" at bounding box center [429, 103] width 11 height 11
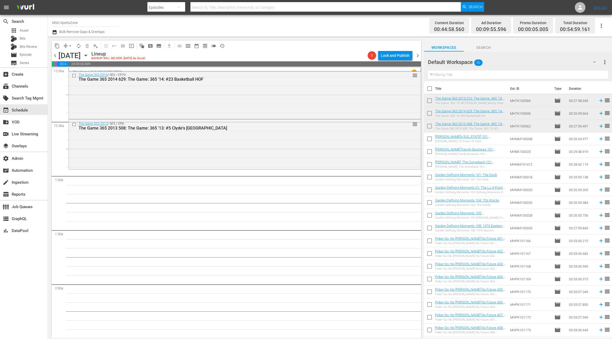
click at [446, 75] on input "text" at bounding box center [518, 75] width 180 height 8
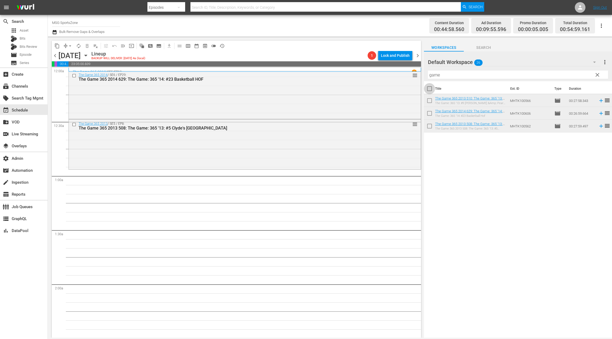
click at [430, 88] on input "checkbox" at bounding box center [429, 89] width 11 height 11
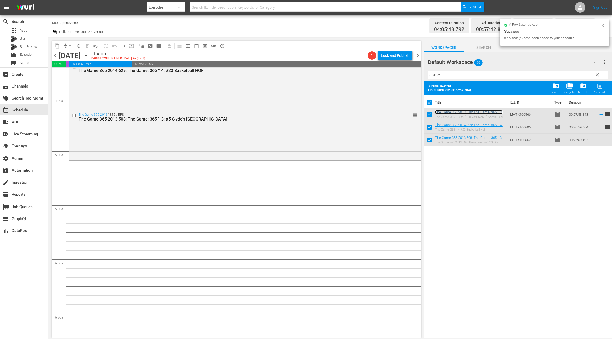
scroll to position [484, 0]
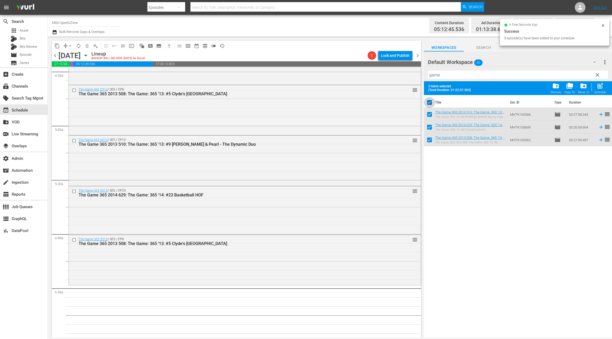
click at [431, 102] on input "checkbox" at bounding box center [429, 103] width 11 height 11
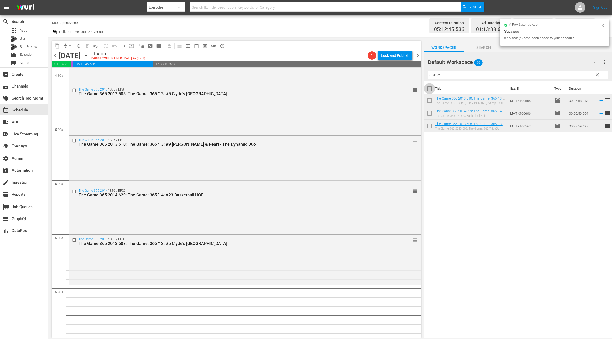
click at [430, 86] on input "checkbox" at bounding box center [429, 89] width 11 height 11
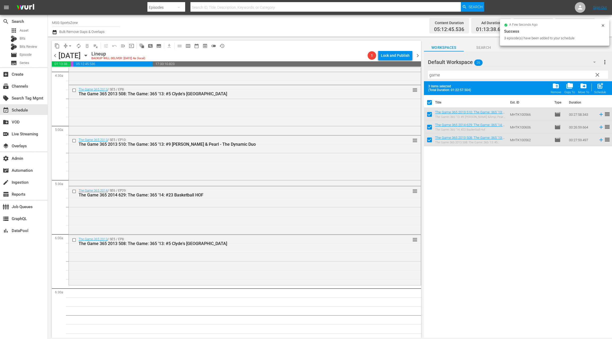
click at [429, 101] on input "checkbox" at bounding box center [429, 103] width 11 height 11
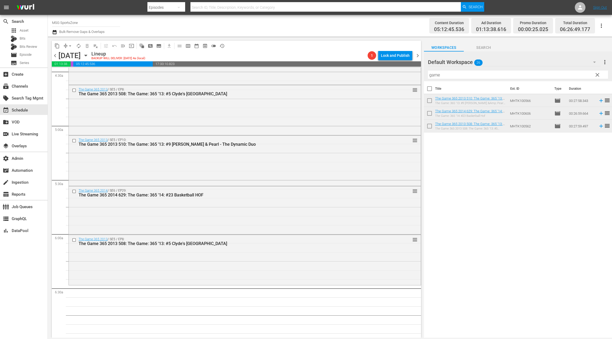
click at [599, 75] on span "clear" at bounding box center [597, 75] width 6 height 6
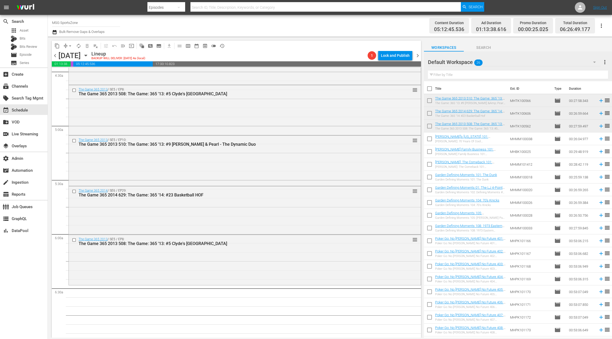
click at [429, 87] on input "checkbox" at bounding box center [429, 89] width 11 height 11
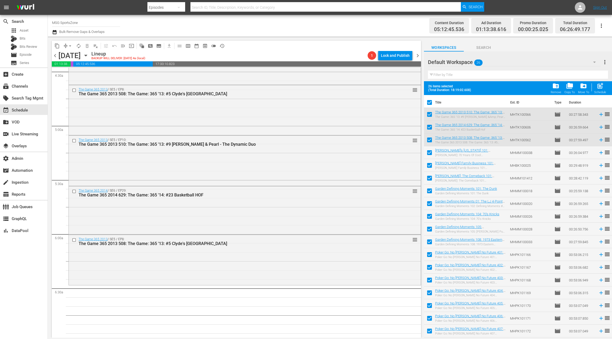
click at [429, 114] on input "checkbox" at bounding box center [429, 115] width 11 height 11
drag, startPoint x: 429, startPoint y: 128, endPoint x: 429, endPoint y: 137, distance: 9.0
click at [429, 128] on input "checkbox" at bounding box center [429, 128] width 11 height 11
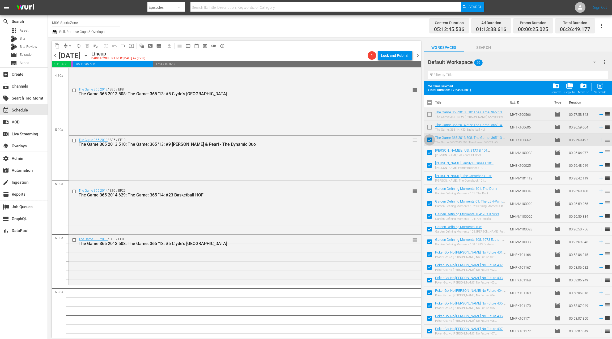
drag, startPoint x: 429, startPoint y: 139, endPoint x: 431, endPoint y: 137, distance: 3.1
click at [429, 139] on input "checkbox" at bounding box center [429, 140] width 11 height 11
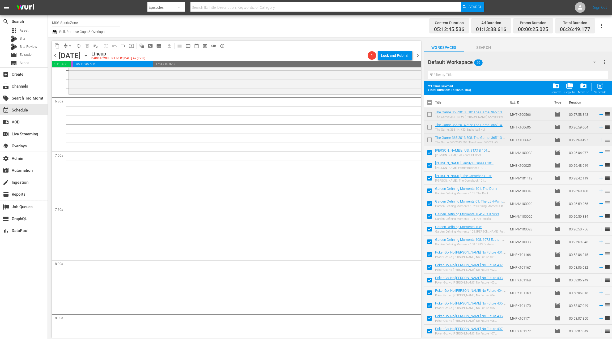
scroll to position [651, 0]
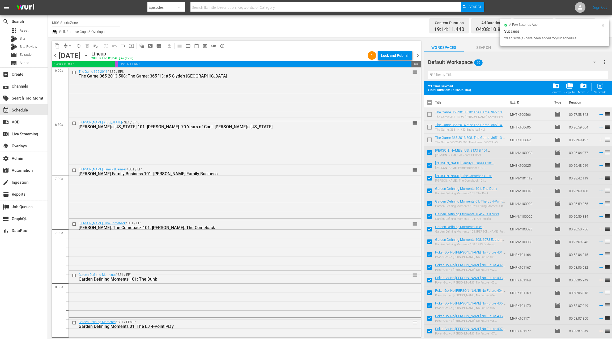
click at [430, 103] on input "checkbox" at bounding box center [429, 103] width 11 height 11
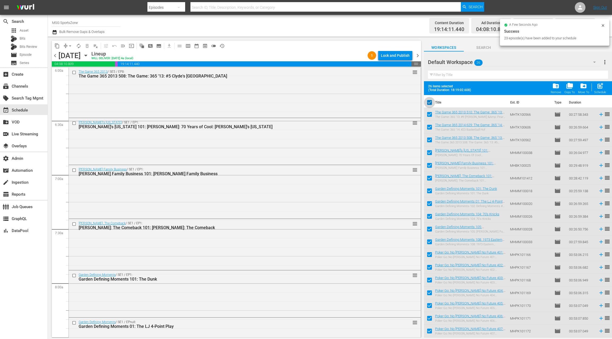
click at [430, 103] on input "checkbox" at bounding box center [429, 103] width 11 height 11
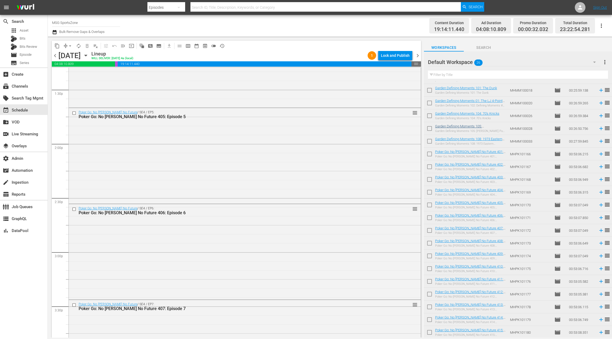
scroll to position [1445, 0]
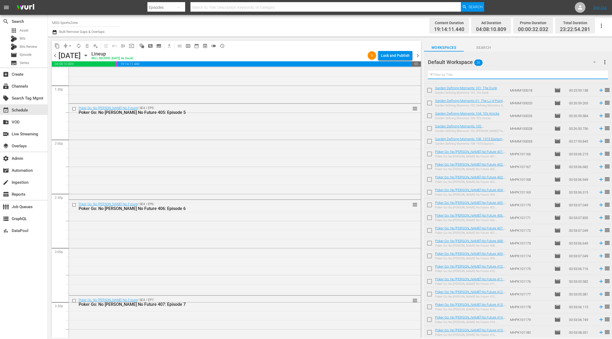
click at [449, 75] on input "text" at bounding box center [518, 75] width 180 height 8
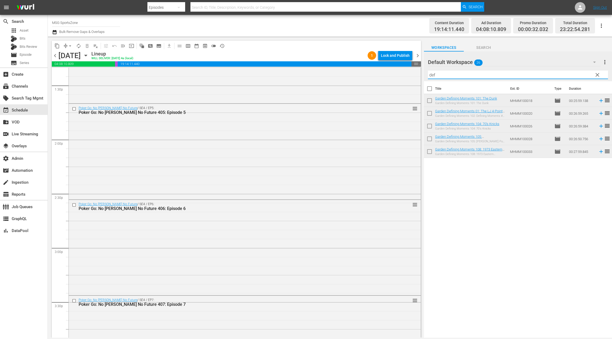
click at [429, 101] on input "checkbox" at bounding box center [429, 101] width 11 height 11
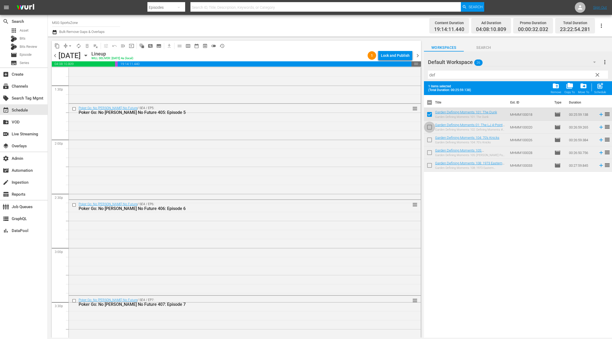
click at [429, 129] on input "checkbox" at bounding box center [429, 128] width 11 height 11
click at [429, 140] on input "checkbox" at bounding box center [429, 140] width 11 height 11
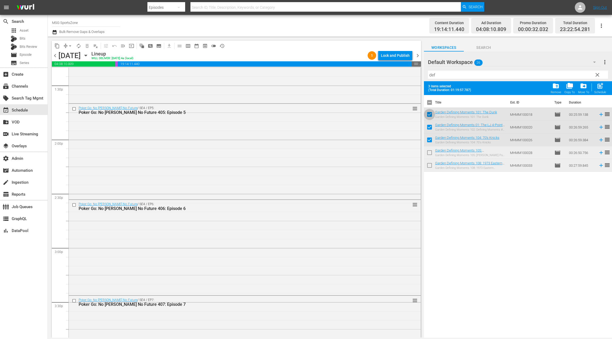
click at [430, 114] on input "checkbox" at bounding box center [429, 115] width 11 height 11
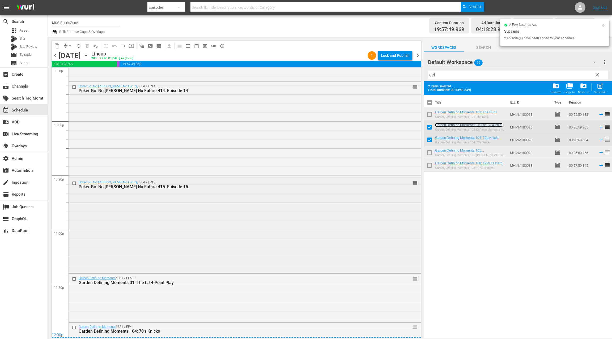
scroll to position [2363, 0]
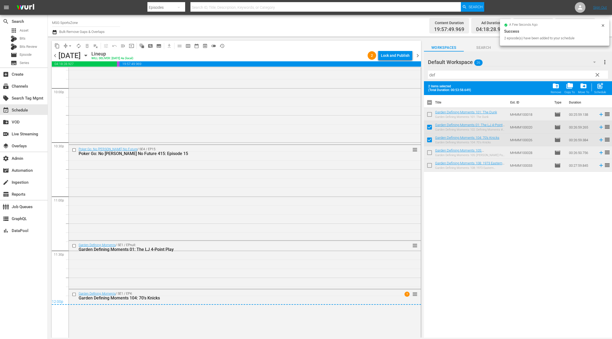
click at [417, 56] on span "chevron_right" at bounding box center [417, 55] width 7 height 7
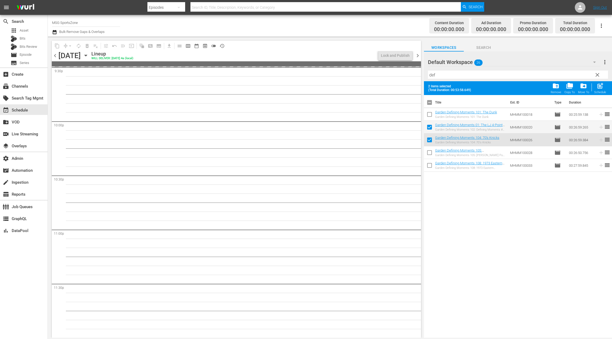
scroll to position [2330, 0]
drag, startPoint x: 429, startPoint y: 127, endPoint x: 430, endPoint y: 136, distance: 9.1
click at [429, 127] on input "checkbox" at bounding box center [429, 128] width 11 height 11
click at [430, 139] on input "checkbox" at bounding box center [429, 140] width 11 height 11
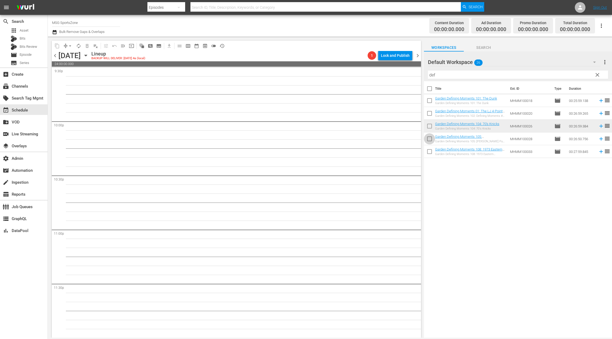
click at [430, 142] on input "checkbox" at bounding box center [429, 139] width 11 height 11
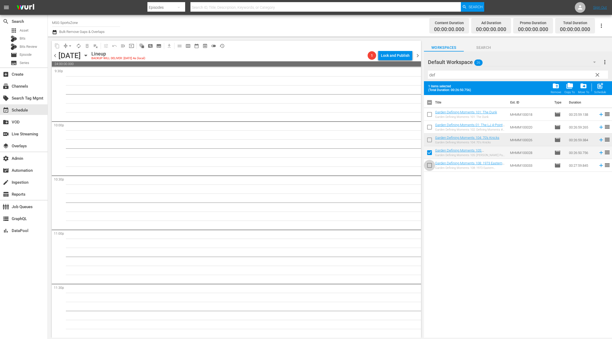
click at [430, 164] on input "checkbox" at bounding box center [429, 166] width 11 height 11
click at [600, 87] on span "post_add" at bounding box center [599, 85] width 7 height 7
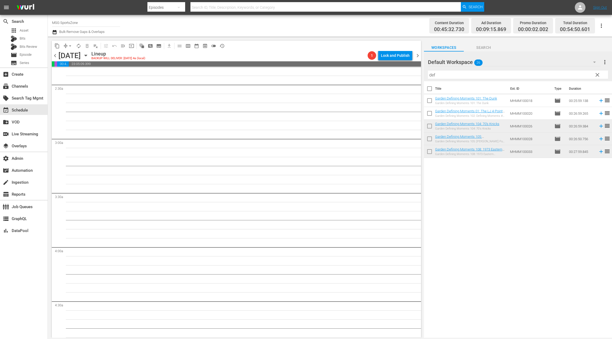
scroll to position [0, 0]
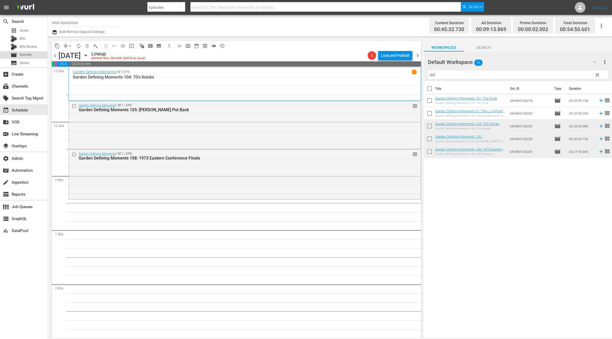
click at [34, 56] on div "movie Episode" at bounding box center [24, 54] width 48 height 7
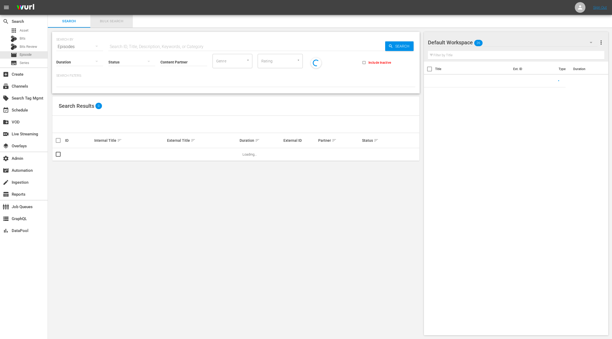
click at [108, 23] on span "Bulk Search" at bounding box center [111, 21] width 36 height 6
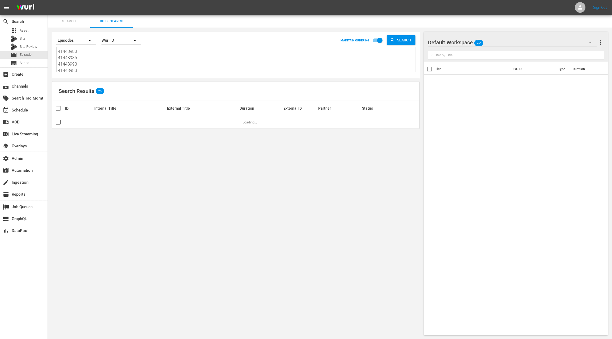
click at [106, 64] on textarea "41448980 41448985 41448993 41448980 41448985 41448993 41448980 41448985 4144899…" at bounding box center [236, 60] width 357 height 24
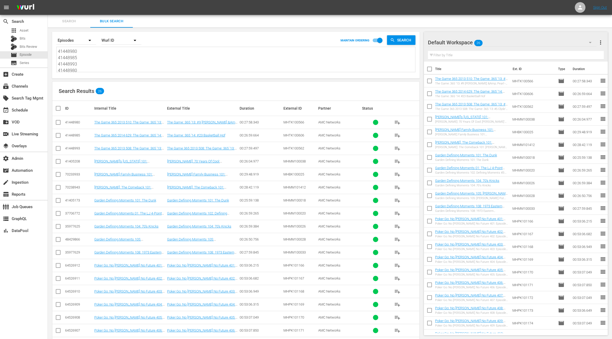
paste textarea "70240507 70240463 70240410 70240351 70240275 70250948 70247014 70246961 7024727…"
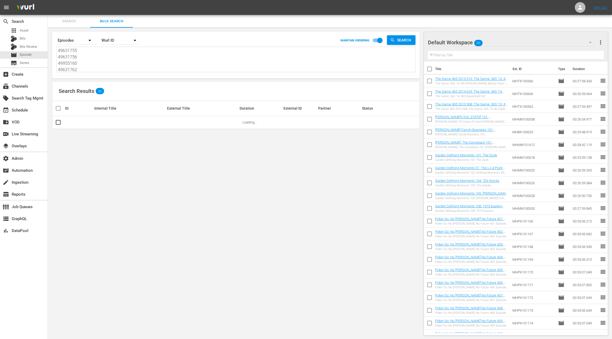
click at [597, 42] on div "Default Workspace 26 Default more_vert" at bounding box center [516, 40] width 176 height 17
click at [599, 42] on span "more_vert" at bounding box center [600, 42] width 6 height 6
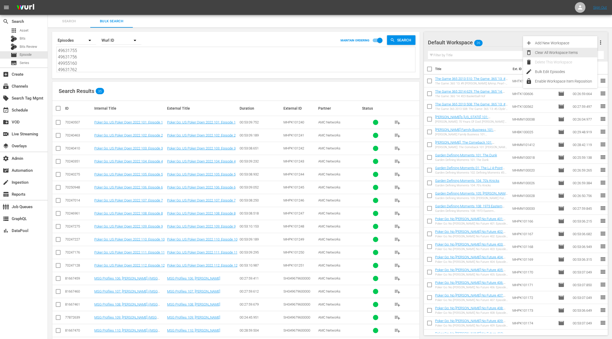
drag, startPoint x: 571, startPoint y: 52, endPoint x: 433, endPoint y: 122, distance: 155.2
click at [570, 52] on div "Clear All Workspace Items" at bounding box center [566, 53] width 62 height 10
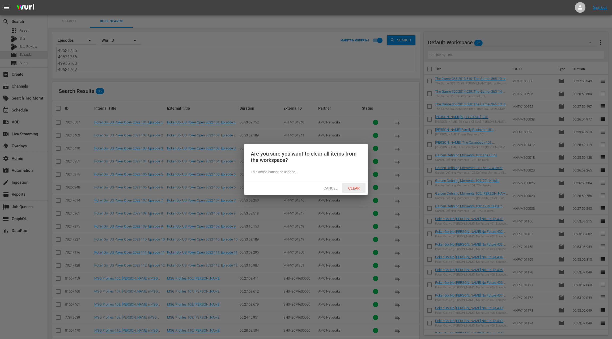
click at [355, 191] on div "Clear" at bounding box center [353, 188] width 23 height 10
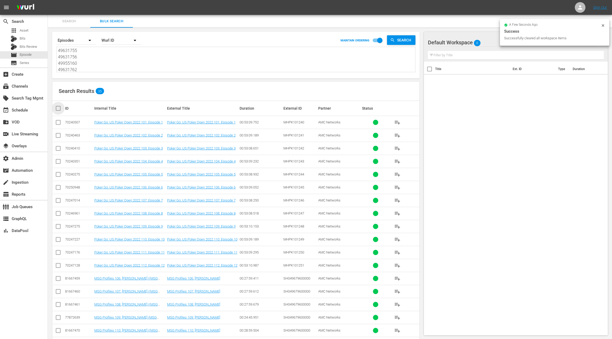
click at [59, 109] on input "checkbox" at bounding box center [60, 108] width 11 height 6
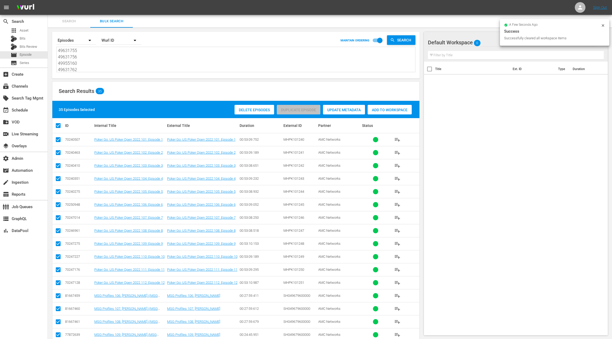
click at [384, 113] on div "Add to Workspace" at bounding box center [390, 110] width 44 height 10
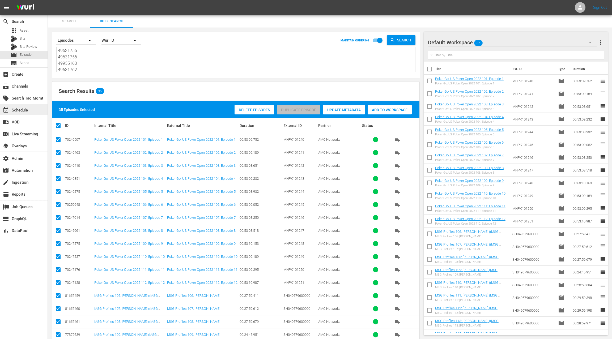
click at [25, 112] on div "event_available Schedule" at bounding box center [15, 109] width 30 height 5
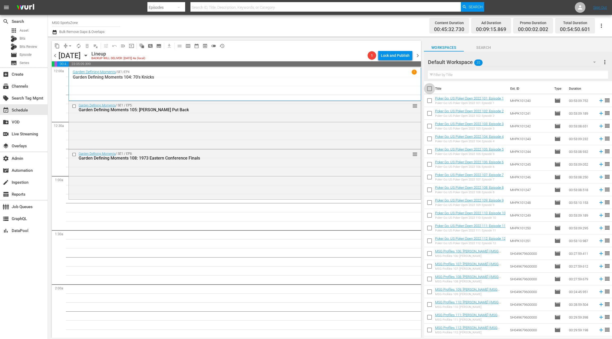
click at [430, 89] on input "checkbox" at bounding box center [429, 89] width 11 height 11
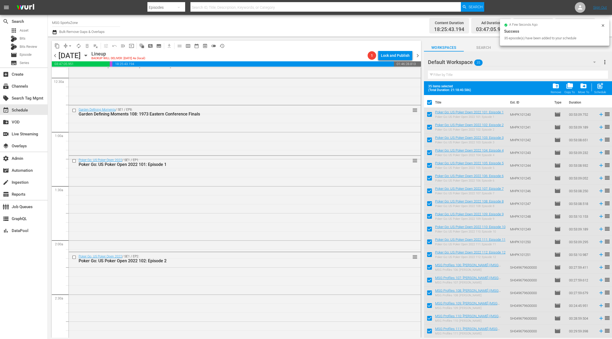
click at [430, 104] on input "checkbox" at bounding box center [429, 103] width 11 height 11
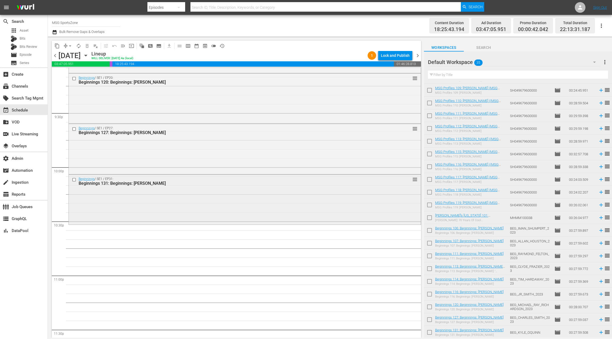
scroll to position [2308, 0]
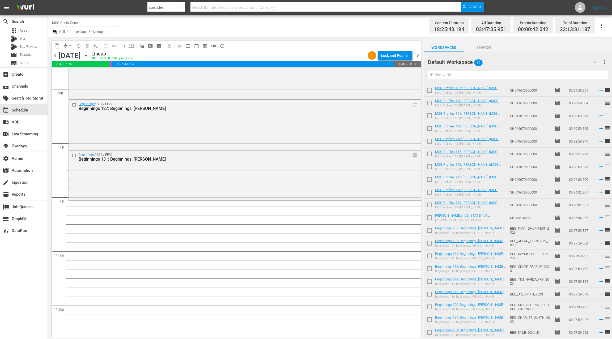
click at [445, 72] on input "text" at bounding box center [518, 75] width 180 height 8
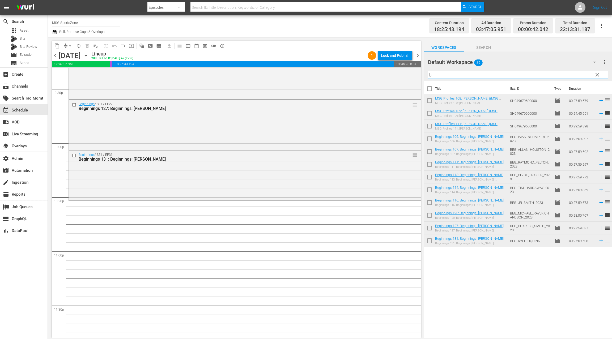
scroll to position [0, 0]
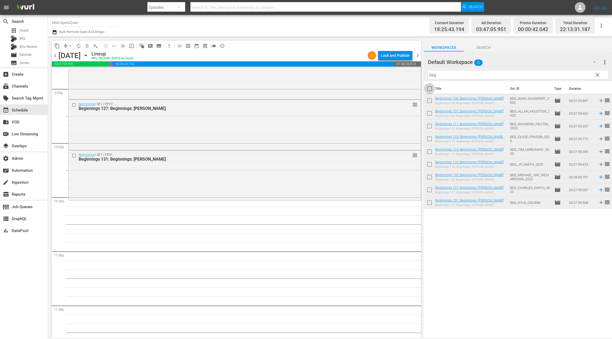
click at [429, 89] on input "checkbox" at bounding box center [429, 89] width 11 height 11
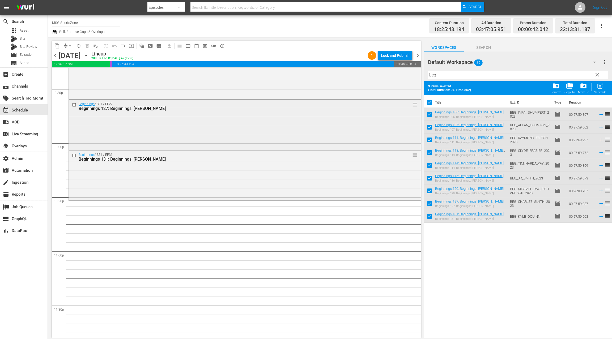
scroll to position [2330, 0]
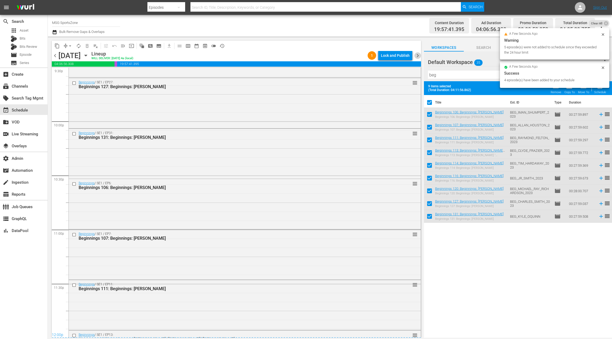
click at [417, 57] on span "chevron_right" at bounding box center [417, 55] width 7 height 7
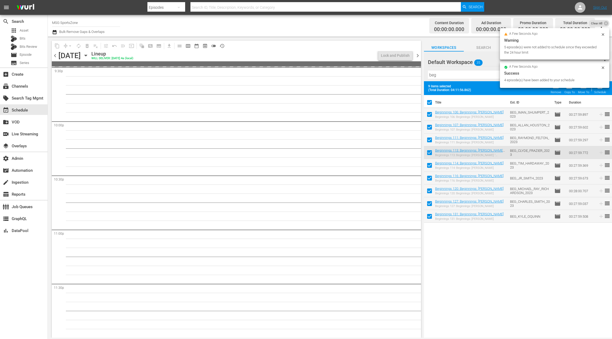
scroll to position [2321, 0]
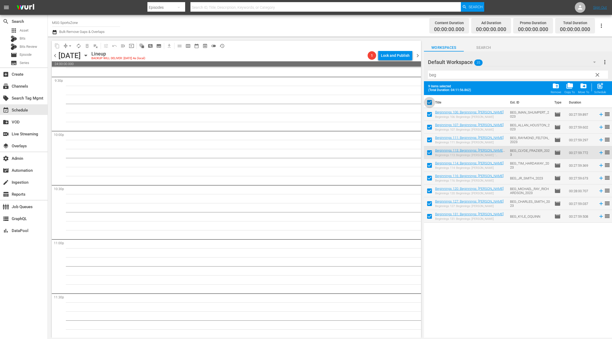
click at [431, 103] on input "checkbox" at bounding box center [429, 103] width 11 height 11
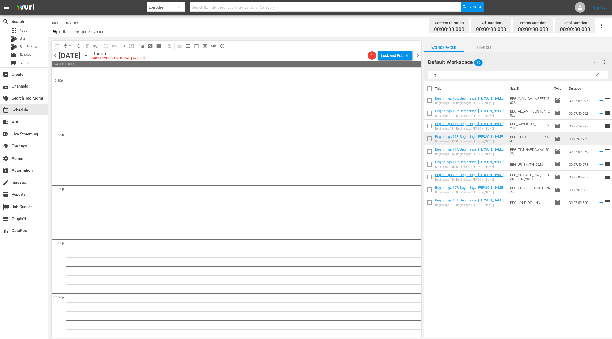
click at [430, 89] on input "checkbox" at bounding box center [429, 89] width 11 height 11
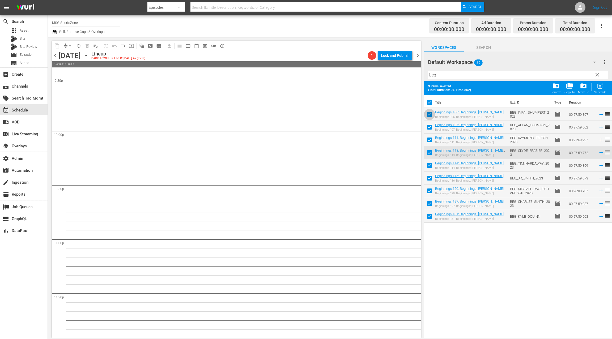
drag, startPoint x: 431, startPoint y: 114, endPoint x: 428, endPoint y: 127, distance: 13.2
click at [430, 115] on input "checkbox" at bounding box center [429, 115] width 11 height 11
click at [428, 129] on input "checkbox" at bounding box center [429, 128] width 11 height 11
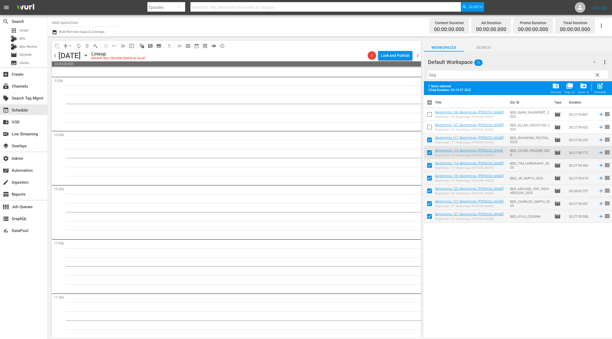
click at [429, 153] on input "checkbox" at bounding box center [429, 153] width 11 height 11
click at [430, 140] on input "checkbox" at bounding box center [429, 140] width 11 height 11
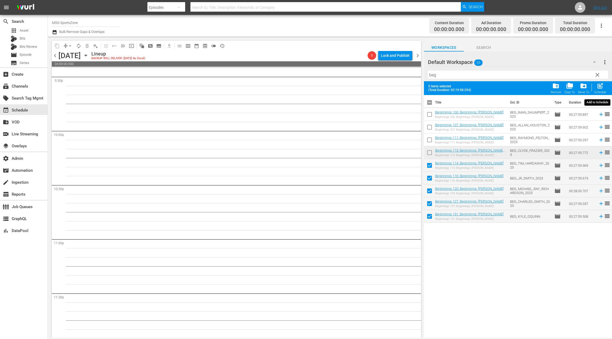
click at [599, 86] on span "post_add" at bounding box center [599, 85] width 7 height 7
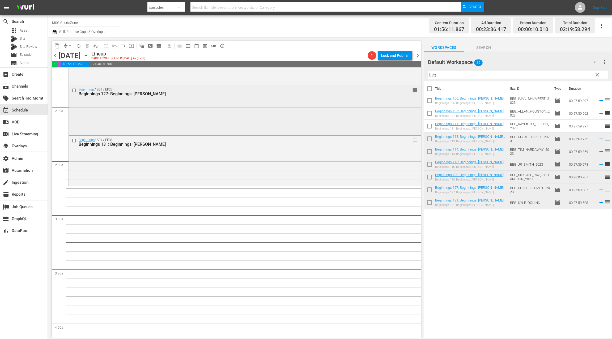
scroll to position [144, 0]
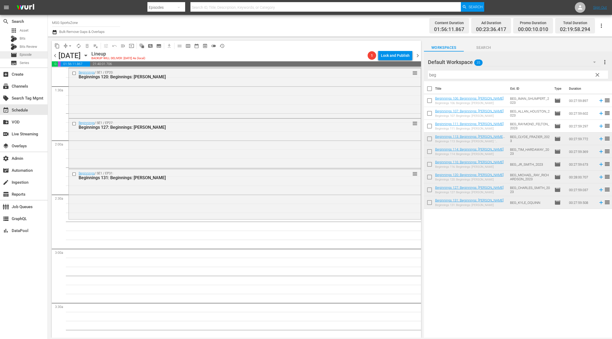
click at [21, 58] on div "movie Episode" at bounding box center [21, 54] width 21 height 7
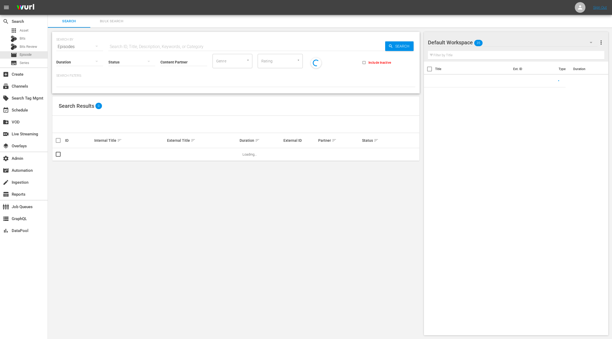
click at [112, 24] on span "Bulk Search" at bounding box center [111, 21] width 36 height 6
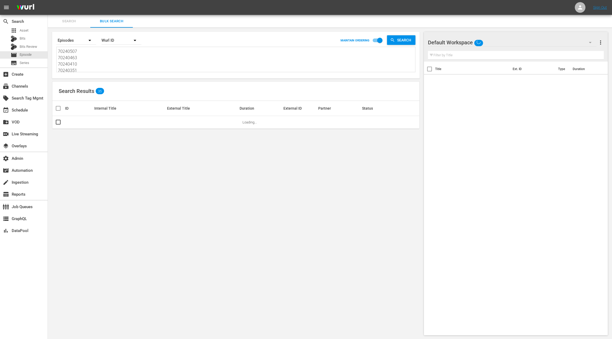
click at [113, 71] on textarea "70240507 70240463 70240410 70240351 70240275 70250948 70247014 70246961 7024727…" at bounding box center [236, 60] width 357 height 24
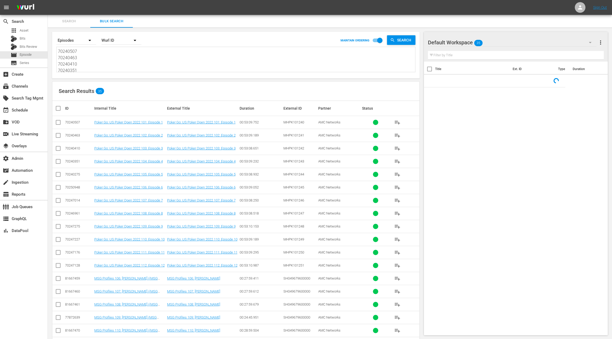
paste textarea "33933 70238943 70250008 70250000 70249990 70249969 70249944 70249917 70250673 7…"
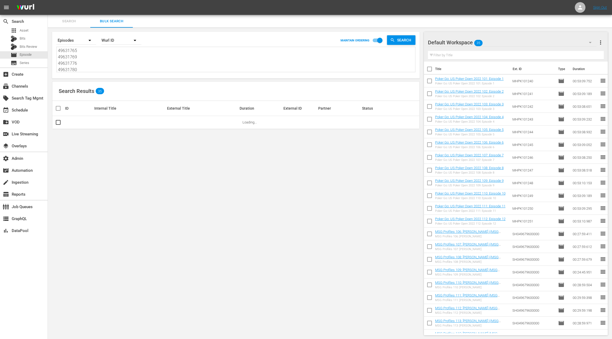
click at [602, 44] on span "more_vert" at bounding box center [600, 42] width 6 height 6
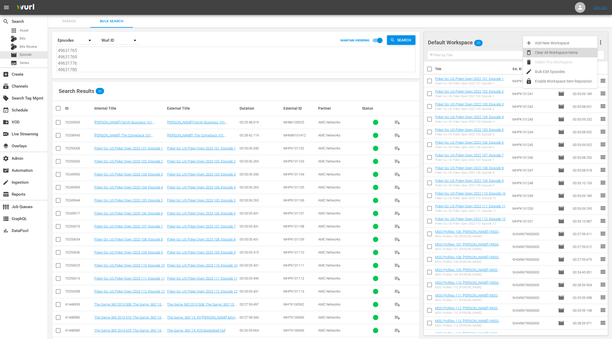
click at [577, 54] on div "Clear All Workspace Items" at bounding box center [566, 53] width 62 height 10
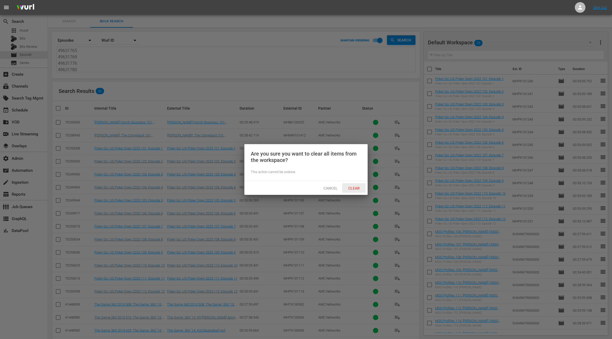
drag, startPoint x: 352, startPoint y: 189, endPoint x: 355, endPoint y: 187, distance: 3.6
click at [352, 189] on span "Clear" at bounding box center [354, 188] width 20 height 4
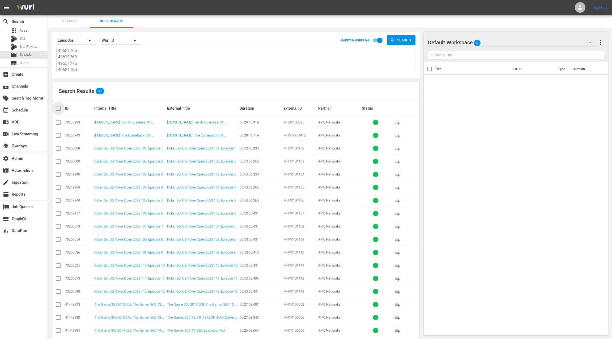
click at [58, 108] on input "checkbox" at bounding box center [60, 108] width 11 height 6
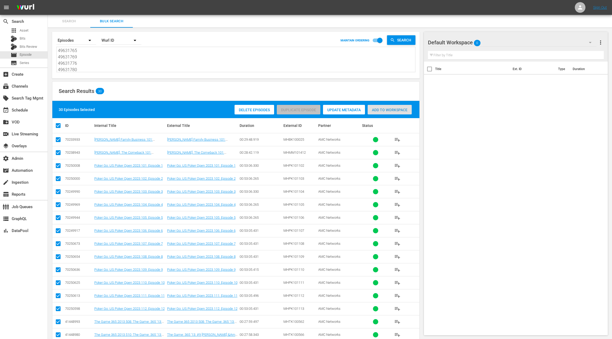
drag, startPoint x: 380, startPoint y: 112, endPoint x: 374, endPoint y: 112, distance: 5.3
click at [380, 112] on span "Add to Workspace" at bounding box center [390, 110] width 44 height 4
click at [26, 111] on div "event_available Schedule" at bounding box center [15, 109] width 30 height 5
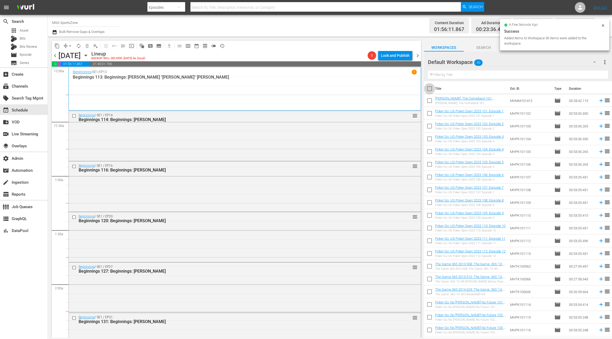
click at [430, 89] on input "checkbox" at bounding box center [429, 89] width 11 height 11
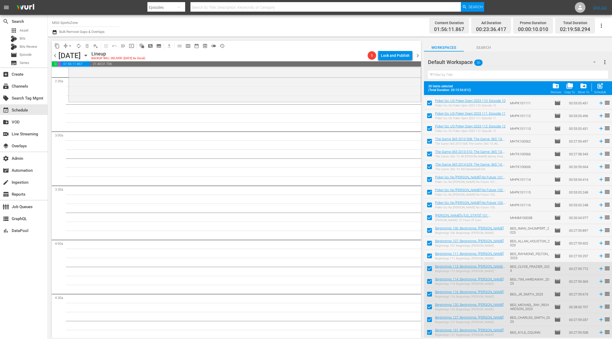
scroll to position [248, 0]
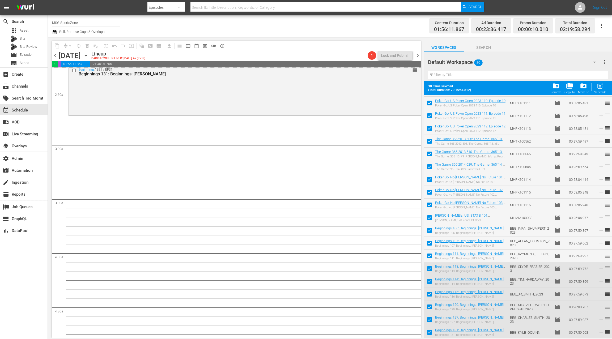
drag, startPoint x: 438, startPoint y: 102, endPoint x: 506, endPoint y: 2, distance: 120.7
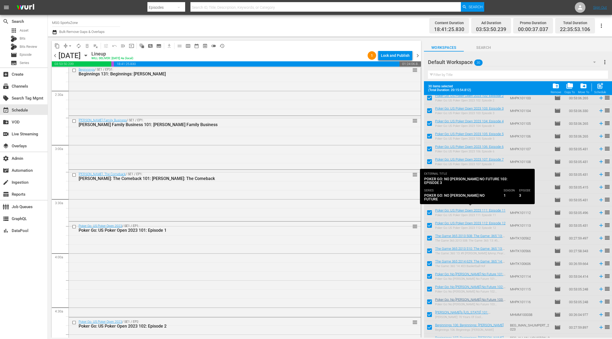
scroll to position [0, 0]
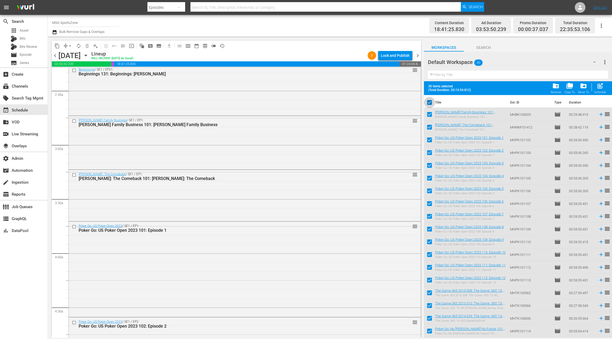
drag, startPoint x: 431, startPoint y: 103, endPoint x: 437, endPoint y: 93, distance: 11.3
click at [431, 103] on input "checkbox" at bounding box center [429, 103] width 11 height 11
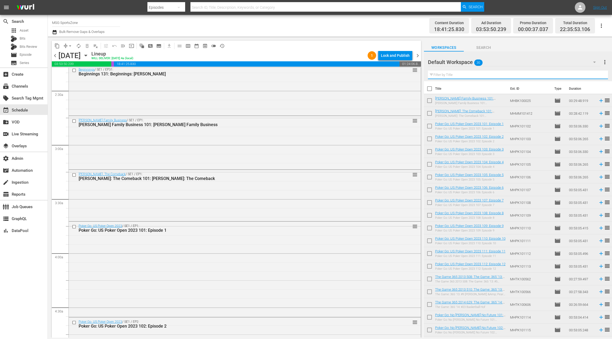
click at [440, 76] on input "text" at bounding box center [518, 75] width 180 height 8
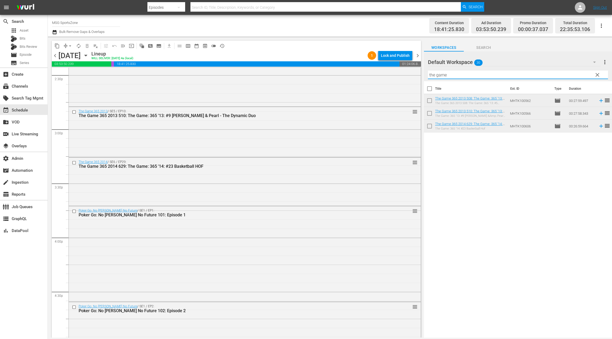
scroll to position [1591, 0]
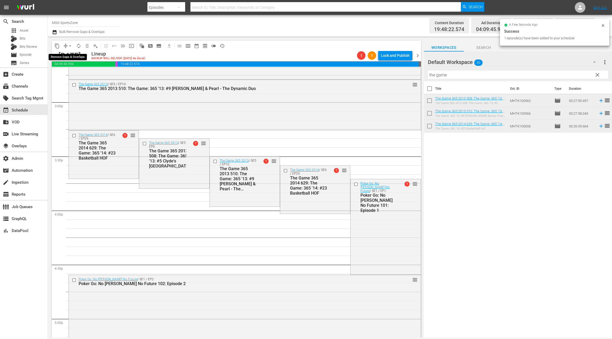
drag, startPoint x: 66, startPoint y: 45, endPoint x: 70, endPoint y: 50, distance: 5.7
click at [66, 45] on button "arrow_drop_down" at bounding box center [70, 46] width 8 height 8
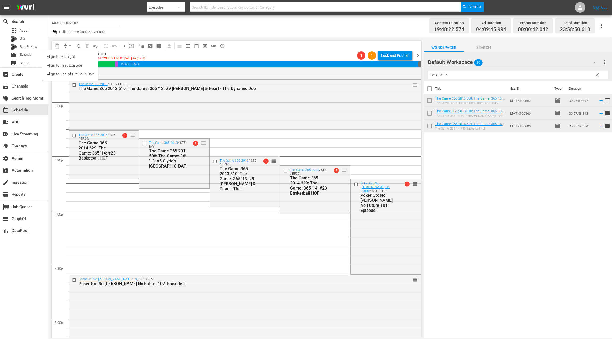
click at [78, 75] on li "Align to End of Previous Day" at bounding box center [70, 74] width 56 height 9
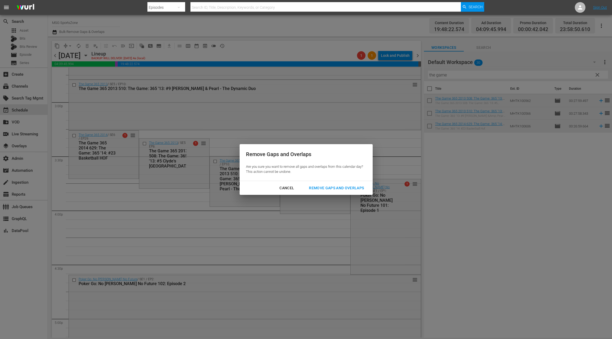
click at [311, 186] on div "Remove Gaps and Overlaps" at bounding box center [336, 188] width 63 height 7
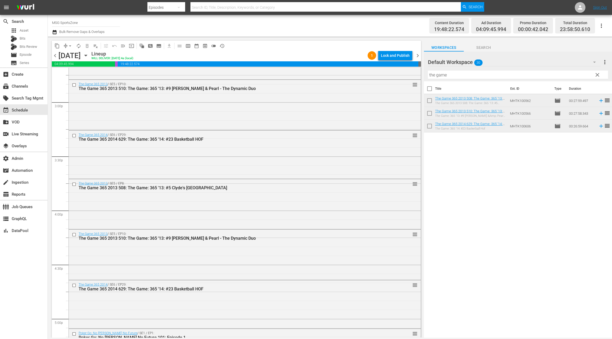
click at [419, 56] on span "chevron_right" at bounding box center [417, 55] width 7 height 7
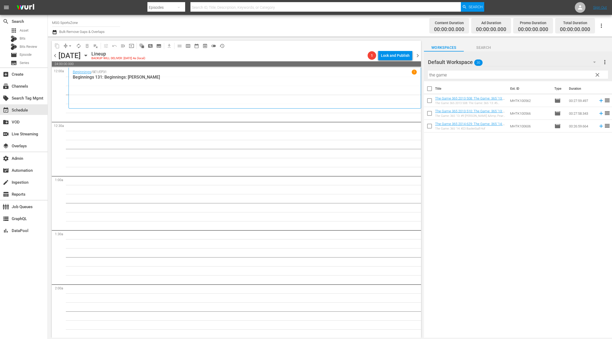
click at [447, 75] on input "the game" at bounding box center [518, 75] width 180 height 8
drag, startPoint x: 443, startPoint y: 75, endPoint x: 422, endPoint y: 75, distance: 21.0
click at [422, 75] on div "content_copy compress arrow_drop_down autorenew_outlined delete_forever_outline…" at bounding box center [330, 187] width 564 height 301
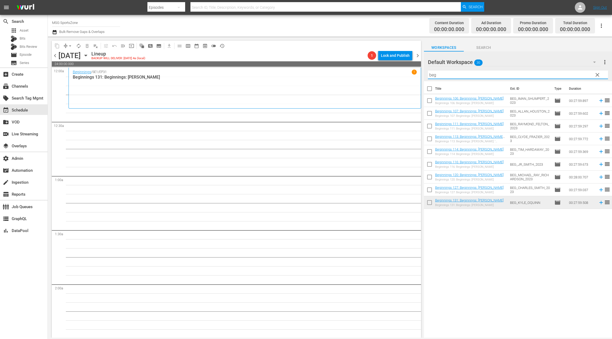
click at [429, 89] on input "checkbox" at bounding box center [429, 89] width 11 height 11
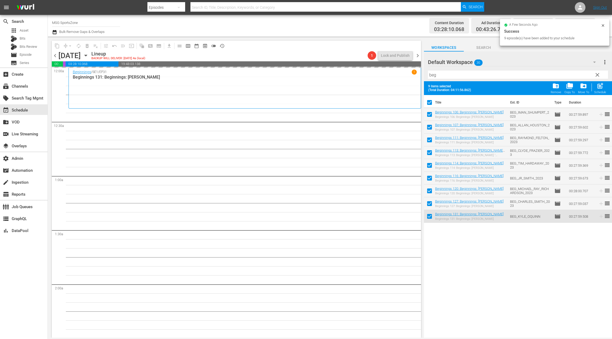
drag, startPoint x: 452, startPoint y: 114, endPoint x: 498, endPoint y: 2, distance: 121.2
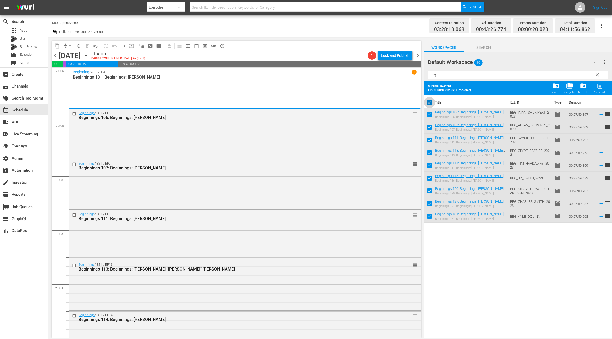
click at [431, 103] on input "checkbox" at bounding box center [429, 103] width 11 height 11
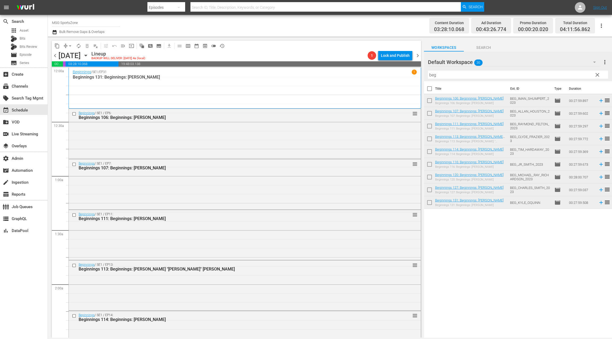
click at [430, 102] on input "checkbox" at bounding box center [429, 101] width 11 height 11
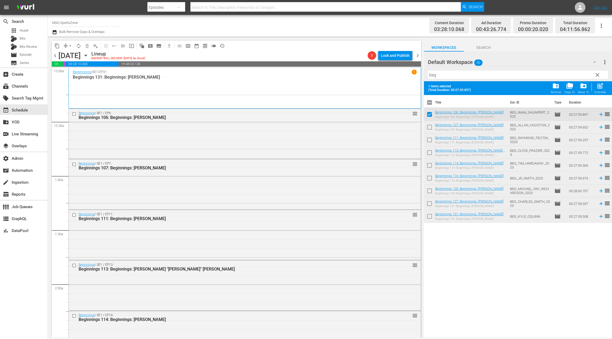
click at [428, 129] on input "checkbox" at bounding box center [429, 128] width 11 height 11
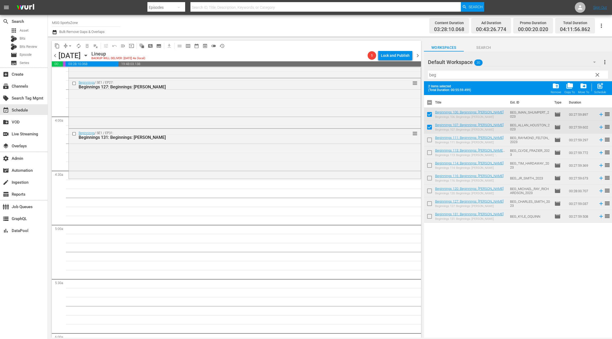
scroll to position [391, 0]
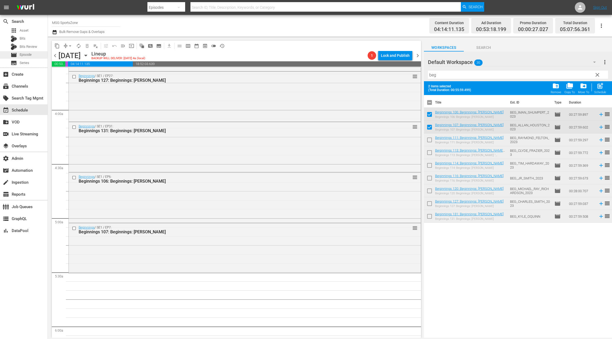
click at [32, 54] on div "movie Episode" at bounding box center [24, 54] width 48 height 7
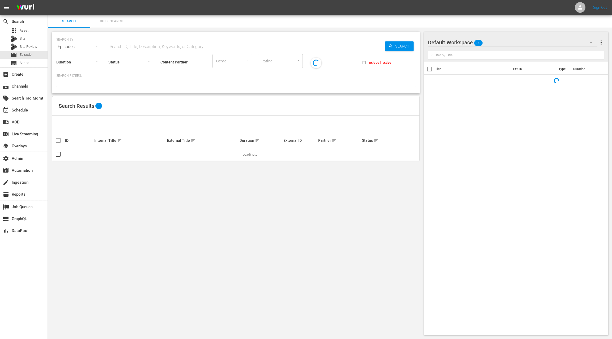
click at [121, 19] on span "Bulk Search" at bounding box center [111, 21] width 36 height 6
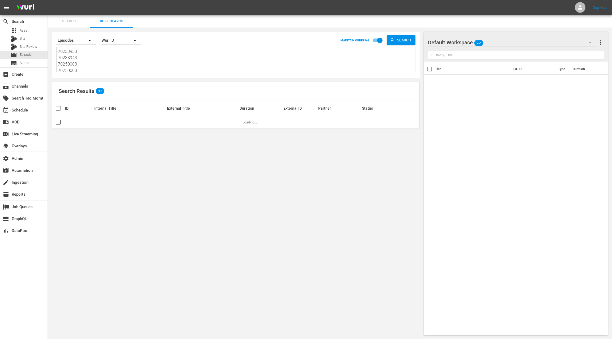
click at [107, 62] on textarea "70233933 70238943 70250008 70250000 70249990 70249969 70249944 70249917 7025067…" at bounding box center [236, 60] width 357 height 24
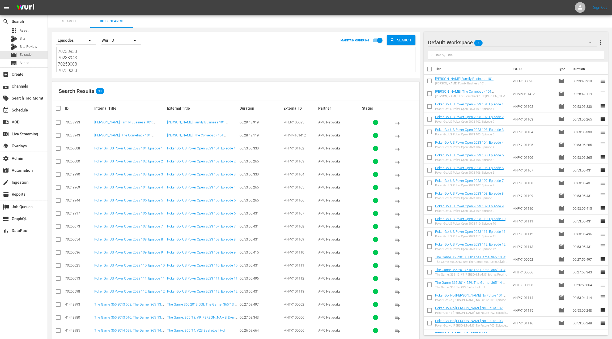
paste textarea "46342 70243960 70244818 70245100 70245474 70245919 78286113 70955322 81667459 8…"
drag, startPoint x: 602, startPoint y: 43, endPoint x: 590, endPoint y: 46, distance: 11.9
click at [602, 43] on span "more_vert" at bounding box center [600, 42] width 6 height 6
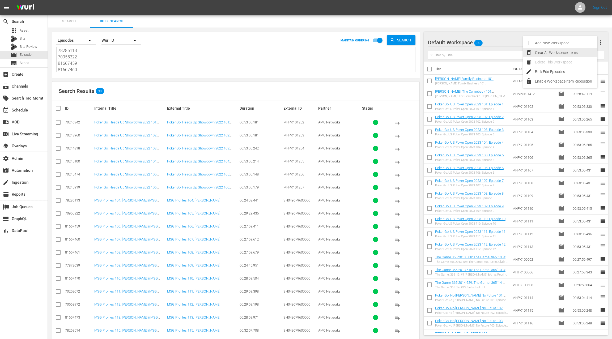
drag, startPoint x: 573, startPoint y: 53, endPoint x: 556, endPoint y: 62, distance: 18.4
click at [572, 53] on div "Clear All Workspace Items" at bounding box center [566, 53] width 62 height 10
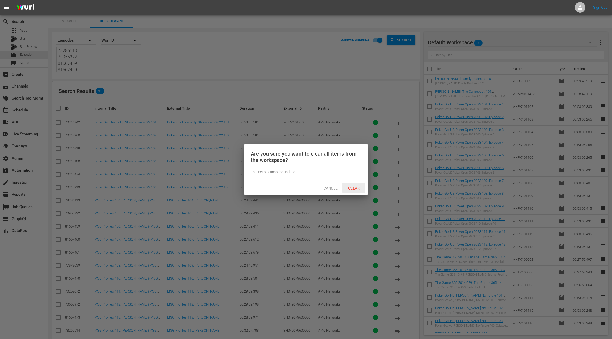
click at [358, 188] on span "Clear" at bounding box center [354, 188] width 20 height 4
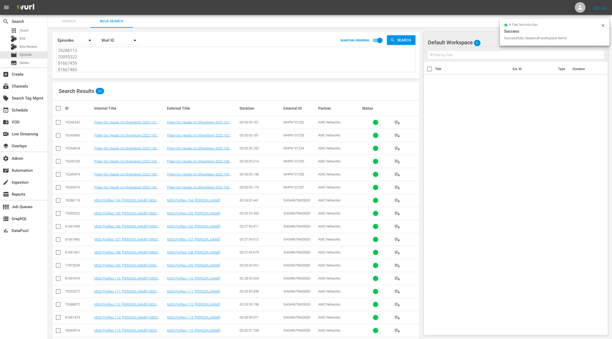
click at [61, 109] on input "checkbox" at bounding box center [60, 108] width 11 height 6
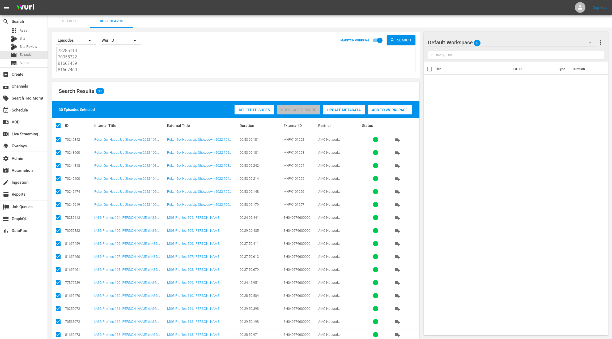
click at [371, 111] on div "Add to Workspace" at bounding box center [390, 110] width 44 height 10
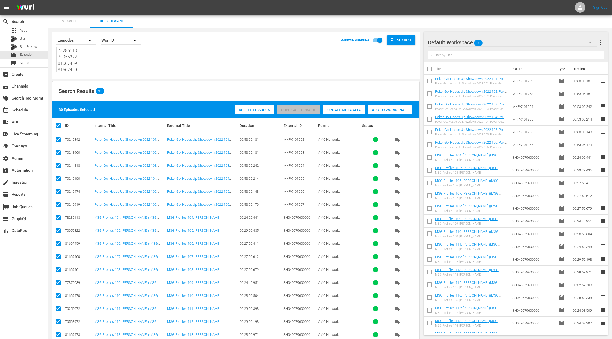
click at [324, 27] on div "Search Bulk Search" at bounding box center [330, 21] width 564 height 13
